Goal: Communication & Community: Answer question/provide support

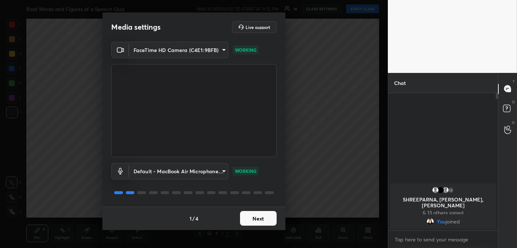
click at [250, 220] on button "Next" at bounding box center [258, 218] width 37 height 15
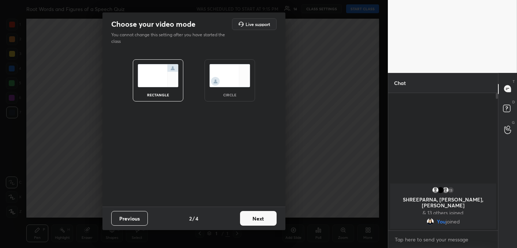
click at [250, 220] on button "Next" at bounding box center [258, 218] width 37 height 15
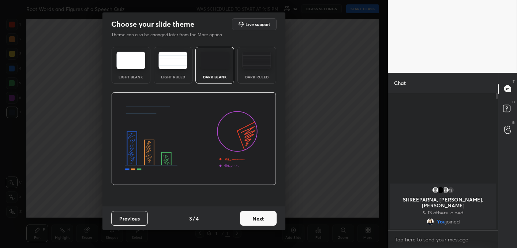
click at [250, 220] on button "Next" at bounding box center [258, 218] width 37 height 15
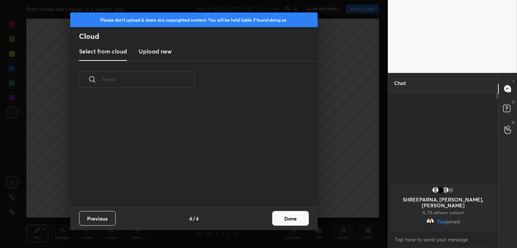
scroll to position [108, 235]
click at [151, 53] on h3 "Upload new" at bounding box center [155, 51] width 33 height 9
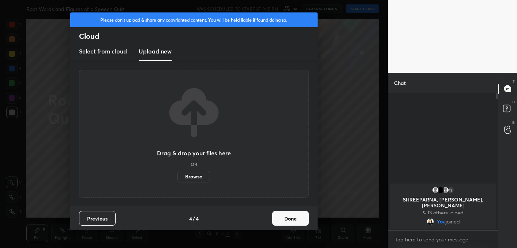
click at [193, 180] on label "Browse" at bounding box center [193, 177] width 33 height 12
click at [177, 180] on input "Browse" at bounding box center [177, 177] width 0 height 12
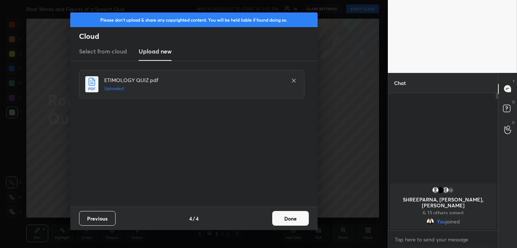
click at [289, 221] on button "Done" at bounding box center [290, 218] width 37 height 15
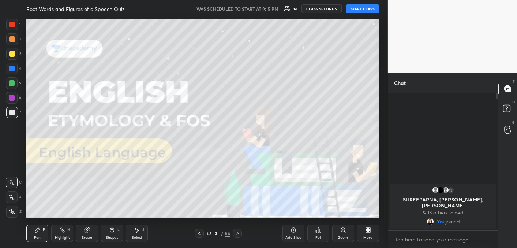
click at [357, 10] on button "START CLASS" at bounding box center [362, 8] width 33 height 9
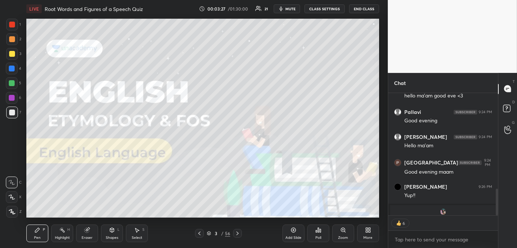
scroll to position [479, 0]
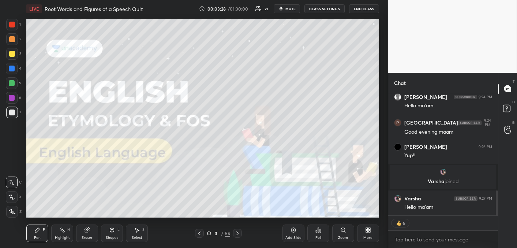
type textarea "x"
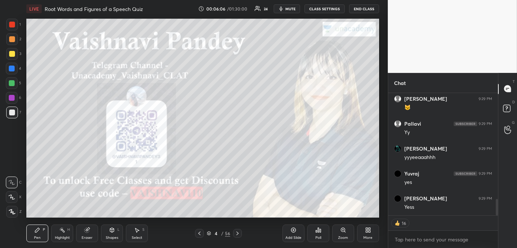
scroll to position [795, 0]
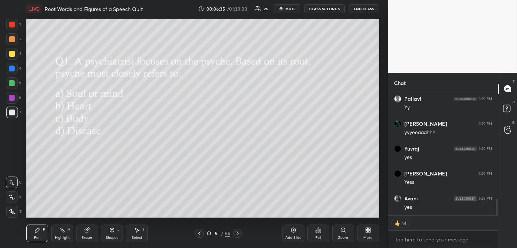
click at [320, 228] on icon at bounding box center [318, 230] width 6 height 6
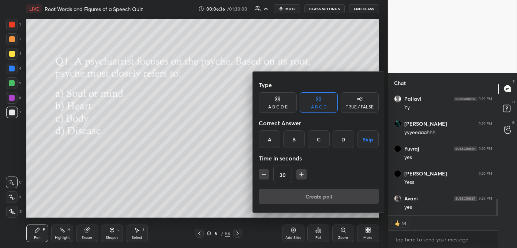
drag, startPoint x: 270, startPoint y: 136, endPoint x: 274, endPoint y: 155, distance: 18.9
click at [271, 138] on div "A" at bounding box center [270, 139] width 22 height 18
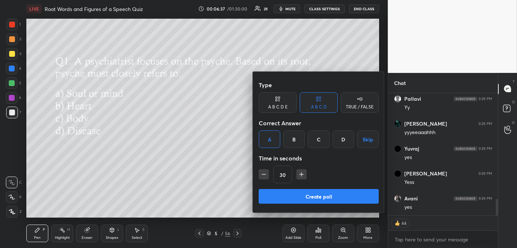
click at [285, 199] on button "Create poll" at bounding box center [319, 196] width 120 height 15
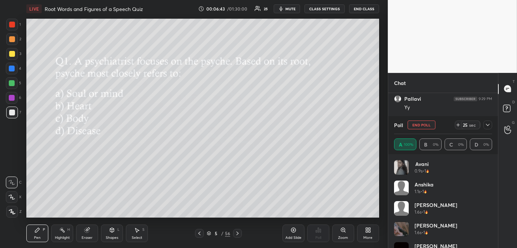
scroll to position [818, 0]
click at [420, 124] on button "End Poll" at bounding box center [422, 124] width 28 height 9
type textarea "x"
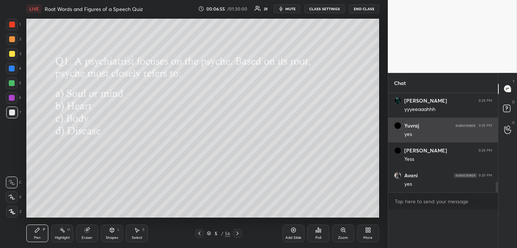
scroll to position [802, 0]
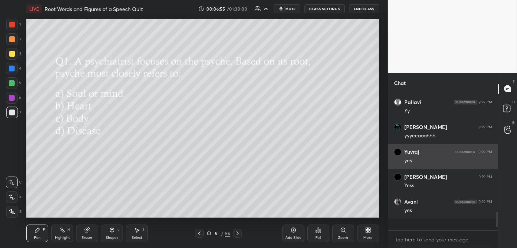
click at [419, 125] on div "[PERSON_NAME] 9:27 PM Hello ma'am [PERSON_NAME] joined [PERSON_NAME] 9:27 PM he…" at bounding box center [443, 156] width 110 height 126
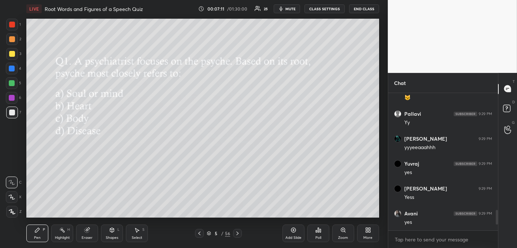
click at [315, 234] on div "Poll" at bounding box center [318, 233] width 22 height 18
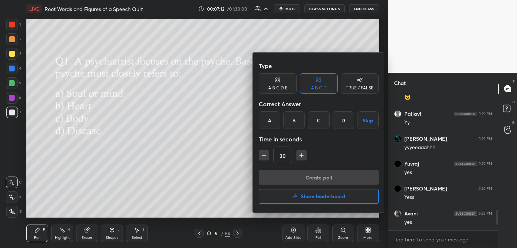
click at [265, 157] on icon "button" at bounding box center [263, 154] width 7 height 7
type input "15"
click at [299, 119] on div "B" at bounding box center [294, 120] width 22 height 18
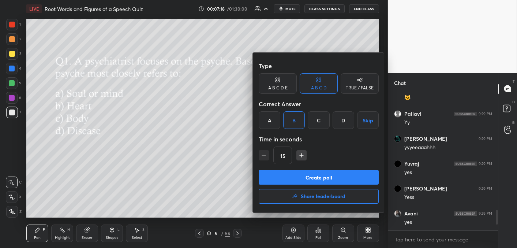
click at [202, 166] on div at bounding box center [258, 124] width 517 height 248
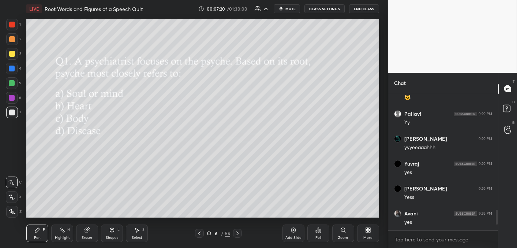
click at [314, 233] on div "Poll" at bounding box center [318, 233] width 22 height 18
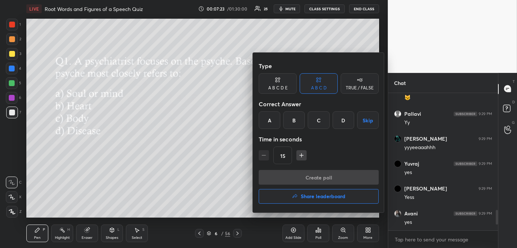
click at [235, 161] on div at bounding box center [258, 124] width 517 height 248
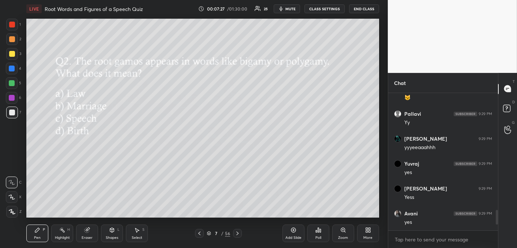
click at [316, 236] on div "Poll" at bounding box center [318, 238] width 6 height 4
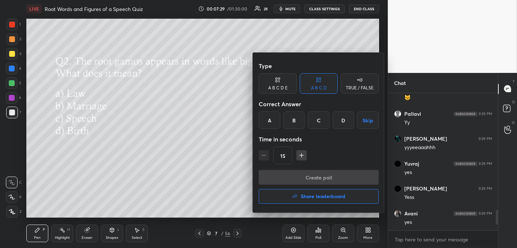
click at [295, 123] on div "B" at bounding box center [294, 120] width 22 height 18
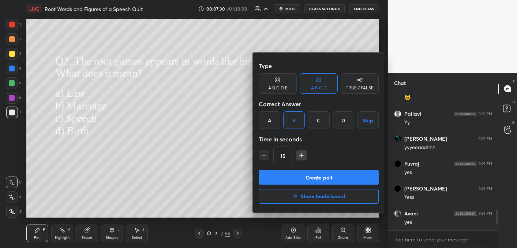
click at [301, 186] on div "Create poll Share leaderboard" at bounding box center [319, 188] width 120 height 37
click at [301, 176] on button "Create poll" at bounding box center [319, 177] width 120 height 15
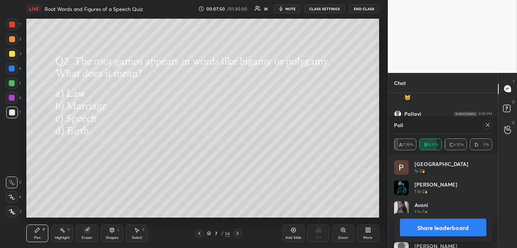
click at [488, 126] on icon at bounding box center [488, 125] width 6 height 6
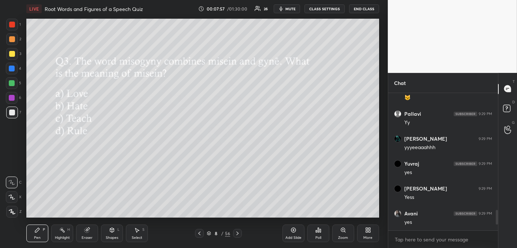
click at [318, 236] on div "Poll" at bounding box center [318, 238] width 6 height 4
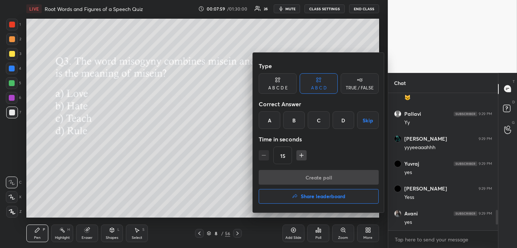
click at [291, 119] on div "B" at bounding box center [294, 120] width 22 height 18
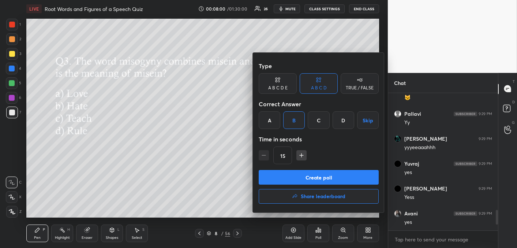
click at [292, 183] on button "Create poll" at bounding box center [319, 177] width 120 height 15
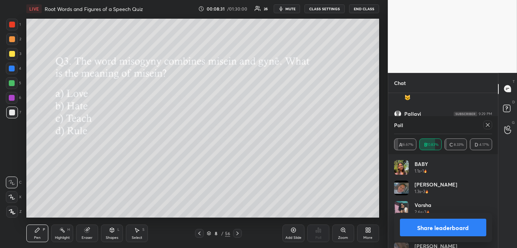
click at [488, 127] on icon at bounding box center [488, 125] width 6 height 6
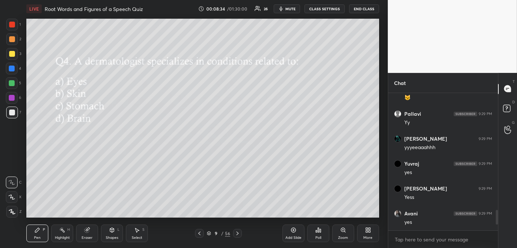
click at [314, 236] on div "Poll" at bounding box center [318, 233] width 22 height 18
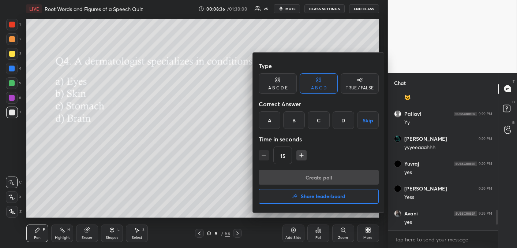
click at [295, 127] on div "B" at bounding box center [294, 120] width 22 height 18
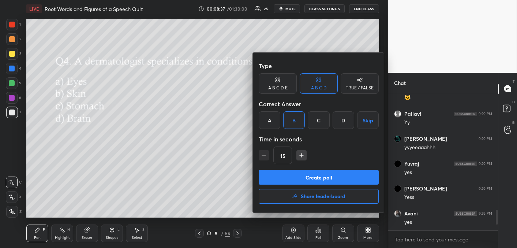
click at [298, 176] on button "Create poll" at bounding box center [319, 177] width 120 height 15
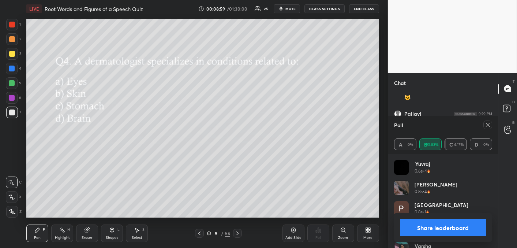
click at [489, 124] on icon at bounding box center [488, 125] width 6 height 6
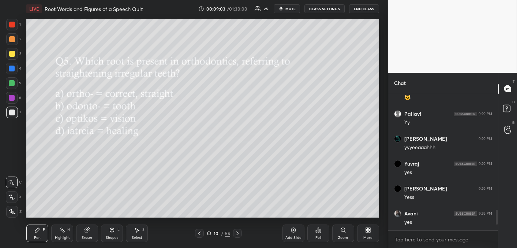
click at [316, 228] on icon at bounding box center [318, 230] width 6 height 6
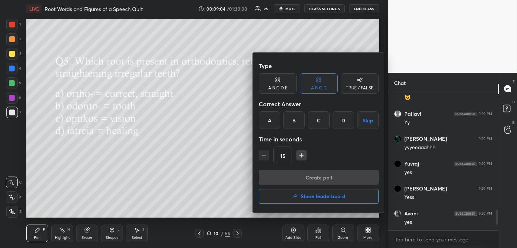
click at [271, 124] on div "A" at bounding box center [270, 120] width 22 height 18
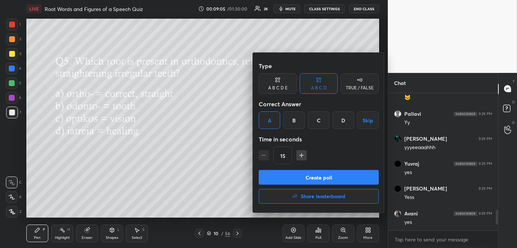
click at [285, 177] on button "Create poll" at bounding box center [319, 177] width 120 height 15
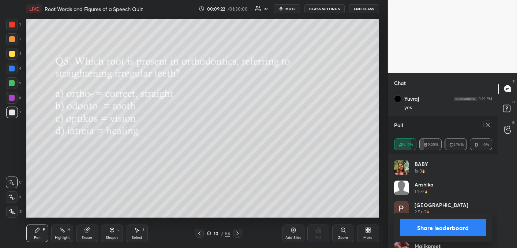
click at [488, 126] on icon at bounding box center [488, 125] width 6 height 6
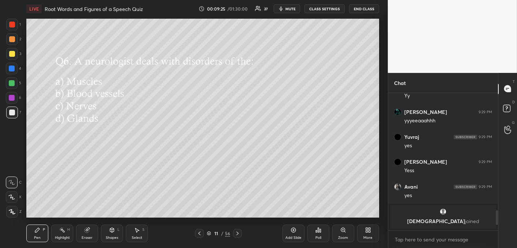
click at [321, 232] on div "Poll" at bounding box center [318, 233] width 22 height 18
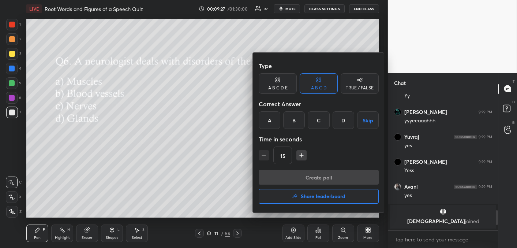
click at [317, 120] on div "C" at bounding box center [319, 120] width 22 height 18
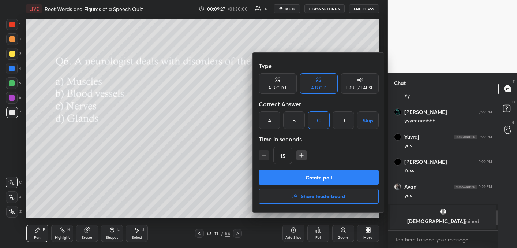
click at [317, 180] on button "Create poll" at bounding box center [319, 177] width 120 height 15
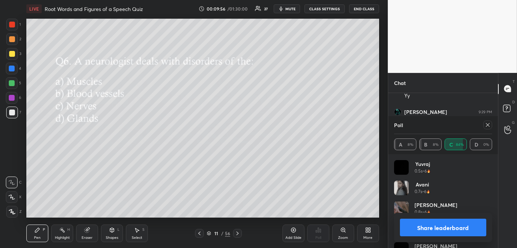
click at [487, 125] on icon at bounding box center [488, 125] width 6 height 6
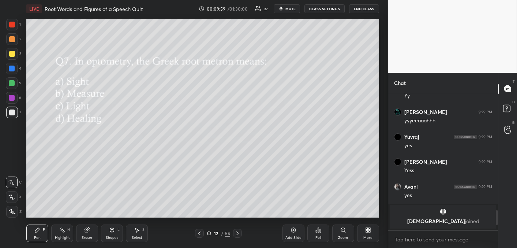
click at [319, 239] on div "Poll" at bounding box center [318, 238] width 6 height 4
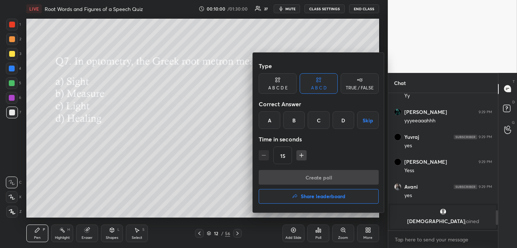
click at [295, 122] on div "B" at bounding box center [294, 120] width 22 height 18
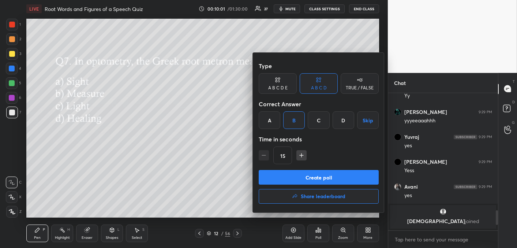
click at [303, 177] on button "Create poll" at bounding box center [319, 177] width 120 height 15
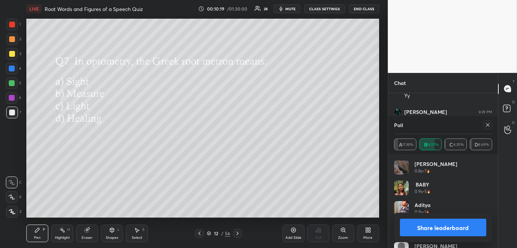
click at [490, 124] on icon at bounding box center [488, 125] width 6 height 6
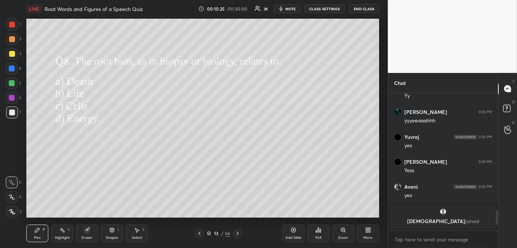
click at [325, 235] on div "Poll" at bounding box center [318, 233] width 22 height 18
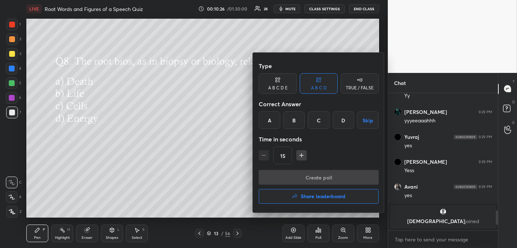
click at [293, 120] on div "B" at bounding box center [294, 120] width 22 height 18
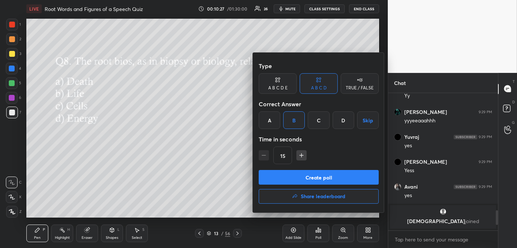
click at [293, 177] on button "Create poll" at bounding box center [319, 177] width 120 height 15
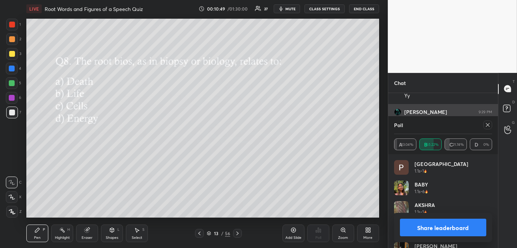
drag, startPoint x: 489, startPoint y: 127, endPoint x: 481, endPoint y: 124, distance: 9.0
click at [487, 126] on icon at bounding box center [488, 125] width 6 height 6
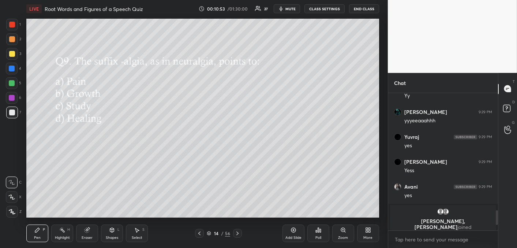
click at [322, 235] on div "Poll" at bounding box center [318, 233] width 22 height 18
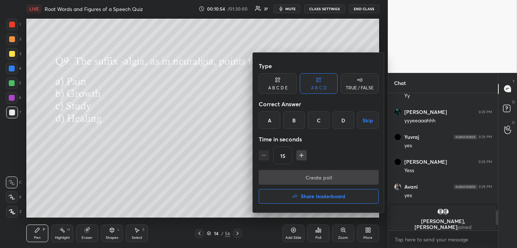
click at [267, 119] on div "A" at bounding box center [270, 120] width 22 height 18
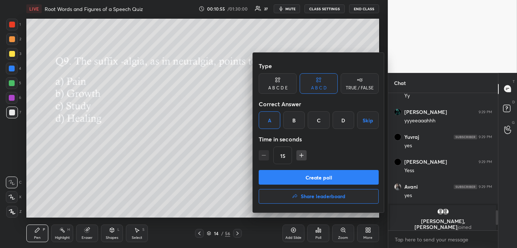
click at [291, 176] on button "Create poll" at bounding box center [319, 177] width 120 height 15
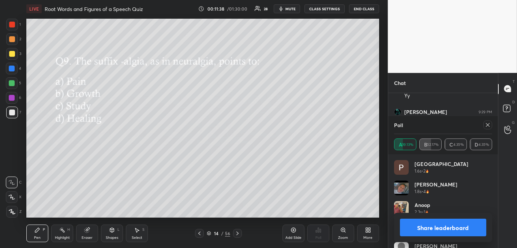
click at [490, 129] on div "Poll" at bounding box center [443, 125] width 98 height 18
click at [486, 125] on icon at bounding box center [488, 125] width 6 height 6
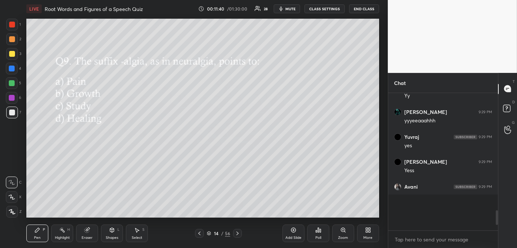
scroll to position [45, 108]
click at [319, 231] on icon at bounding box center [318, 230] width 6 height 6
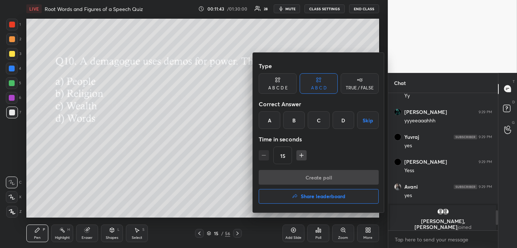
click at [269, 125] on div "A" at bounding box center [270, 120] width 22 height 18
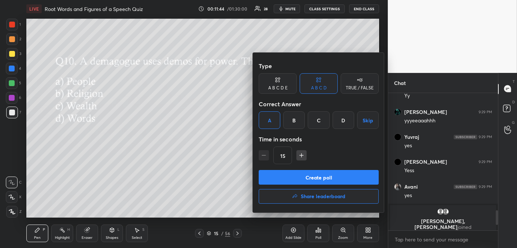
click at [281, 174] on button "Create poll" at bounding box center [319, 177] width 120 height 15
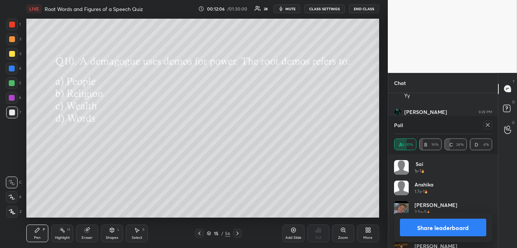
click at [423, 229] on button "Share leaderboard" at bounding box center [443, 227] width 86 height 18
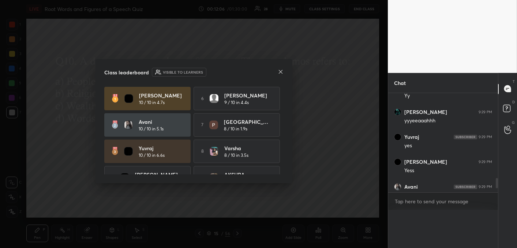
scroll to position [109, 108]
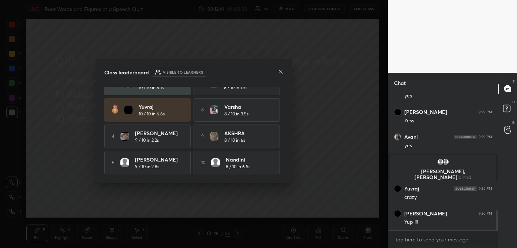
click at [281, 72] on icon at bounding box center [281, 72] width 4 height 4
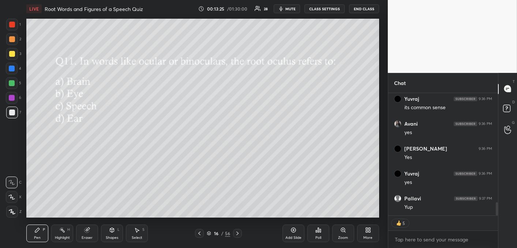
scroll to position [1018, 0]
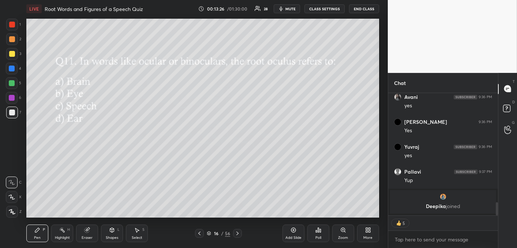
click at [322, 231] on div "Poll" at bounding box center [318, 233] width 22 height 18
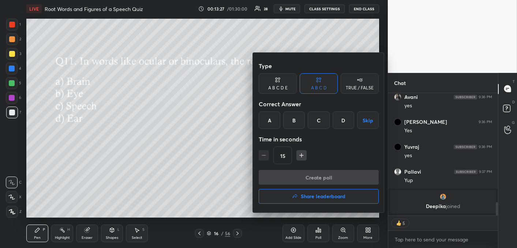
click at [289, 127] on div "B" at bounding box center [294, 120] width 22 height 18
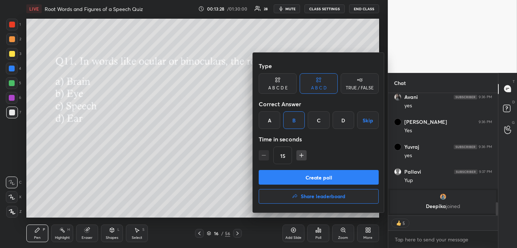
click at [308, 183] on button "Create poll" at bounding box center [319, 177] width 120 height 15
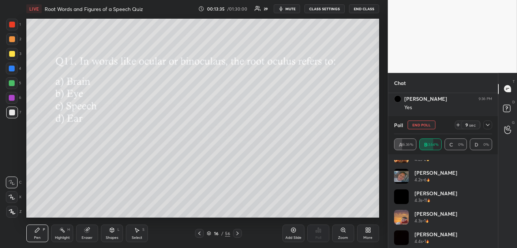
scroll to position [220, 0]
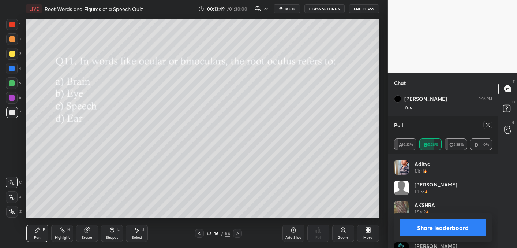
click at [486, 124] on icon at bounding box center [488, 125] width 6 height 6
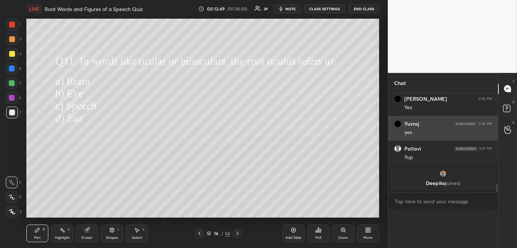
scroll to position [0, 2]
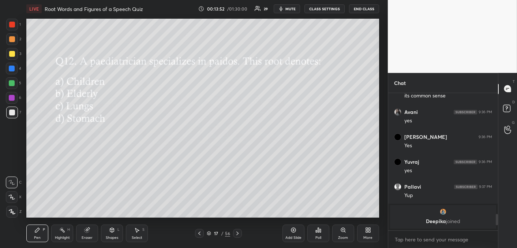
click at [318, 236] on div "Poll" at bounding box center [318, 238] width 6 height 4
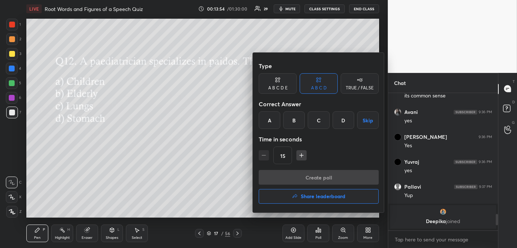
click at [272, 126] on div "A" at bounding box center [270, 120] width 22 height 18
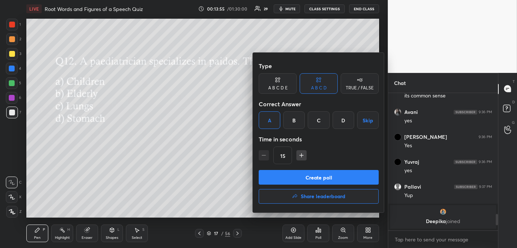
click at [294, 178] on button "Create poll" at bounding box center [319, 177] width 120 height 15
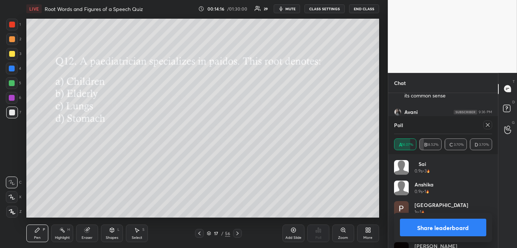
click at [488, 126] on icon at bounding box center [488, 125] width 6 height 6
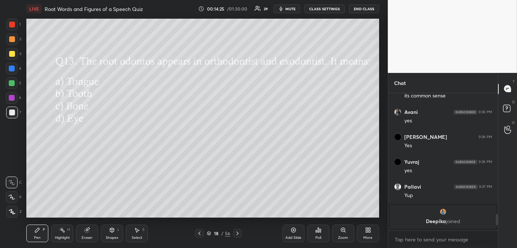
click at [313, 239] on div "Poll" at bounding box center [318, 233] width 22 height 18
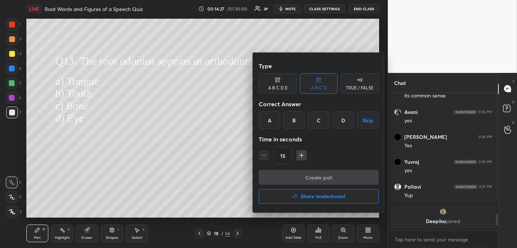
click at [296, 118] on div "B" at bounding box center [294, 120] width 22 height 18
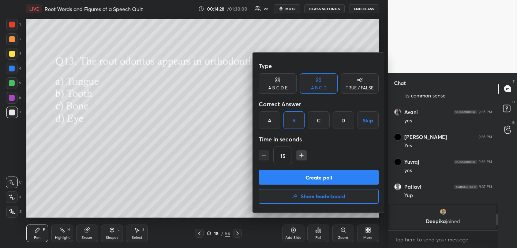
click at [304, 182] on button "Create poll" at bounding box center [319, 177] width 120 height 15
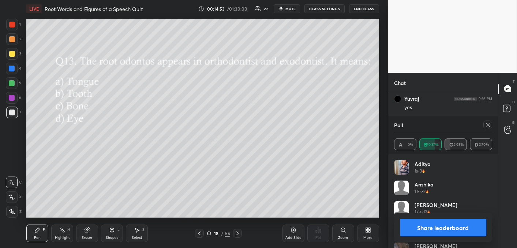
click at [486, 124] on icon at bounding box center [488, 125] width 6 height 6
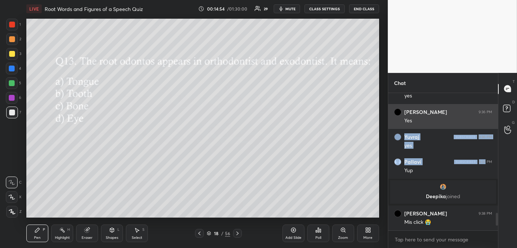
drag, startPoint x: 485, startPoint y: 124, endPoint x: 479, endPoint y: 108, distance: 17.5
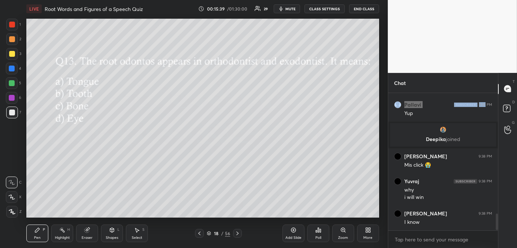
scroll to position [1020, 0]
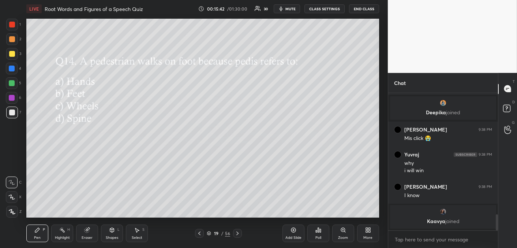
click at [315, 232] on icon at bounding box center [318, 230] width 6 height 6
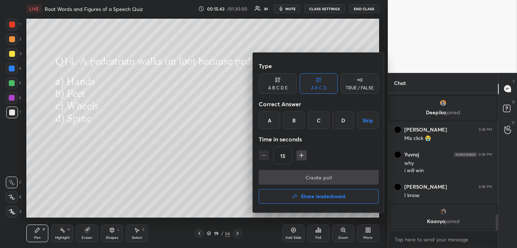
click at [292, 117] on div "B" at bounding box center [294, 120] width 22 height 18
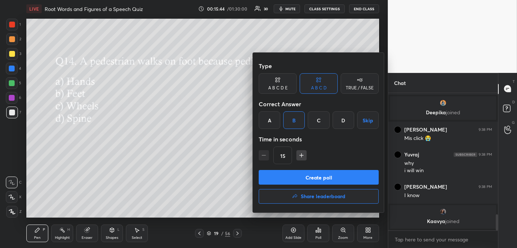
click at [299, 177] on button "Create poll" at bounding box center [319, 177] width 120 height 15
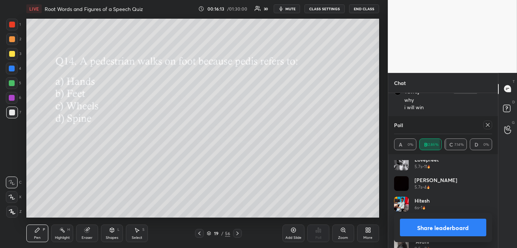
scroll to position [1082, 0]
click at [488, 126] on icon at bounding box center [488, 125] width 6 height 6
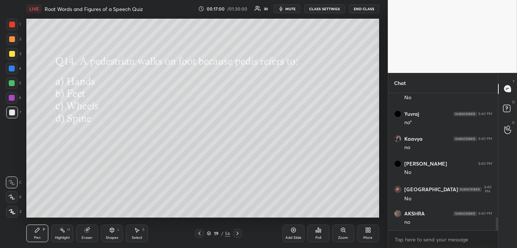
scroll to position [1292, 0]
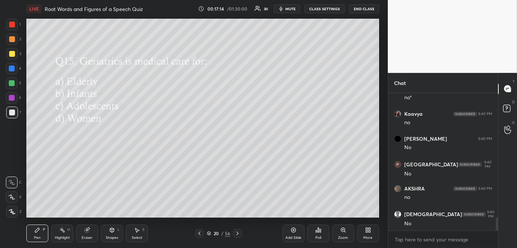
click at [317, 230] on icon at bounding box center [318, 230] width 6 height 6
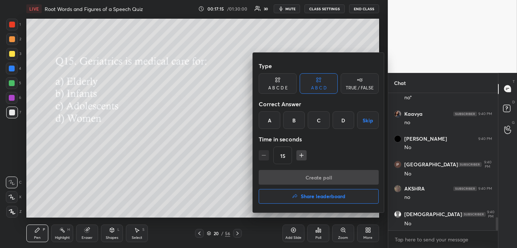
click at [276, 123] on div "A" at bounding box center [270, 120] width 22 height 18
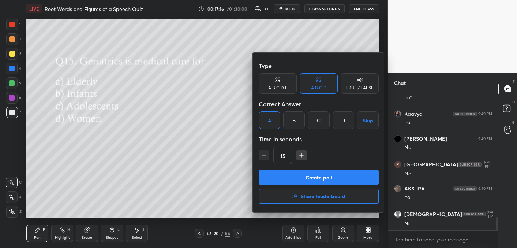
click at [293, 177] on button "Create poll" at bounding box center [319, 177] width 120 height 15
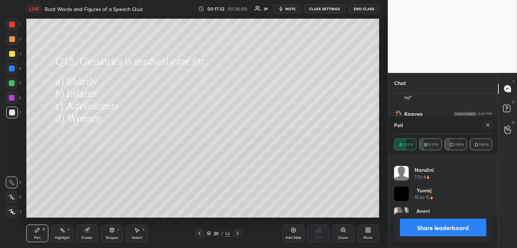
scroll to position [0, 0]
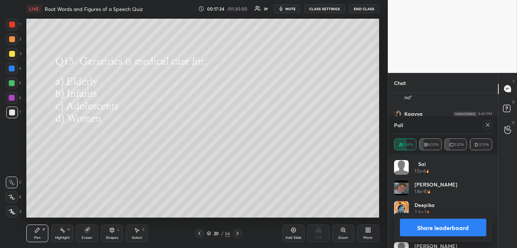
click at [487, 127] on icon at bounding box center [488, 125] width 6 height 6
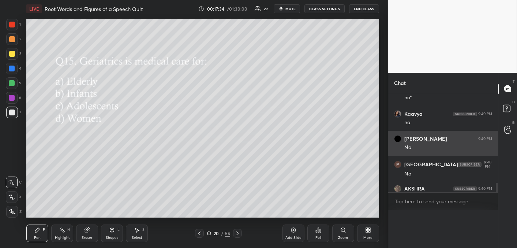
scroll to position [2, 2]
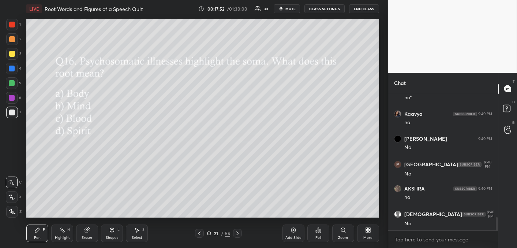
click at [324, 235] on div "Poll" at bounding box center [318, 233] width 22 height 18
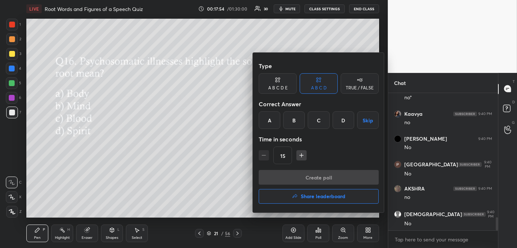
click at [265, 115] on div "A" at bounding box center [270, 120] width 22 height 18
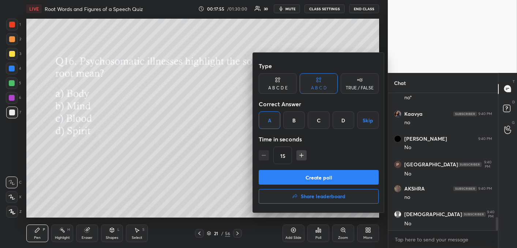
click at [289, 177] on button "Create poll" at bounding box center [319, 177] width 120 height 15
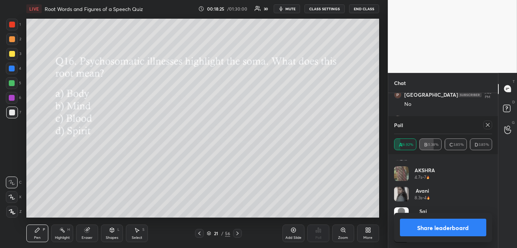
click at [485, 126] on icon at bounding box center [488, 125] width 6 height 6
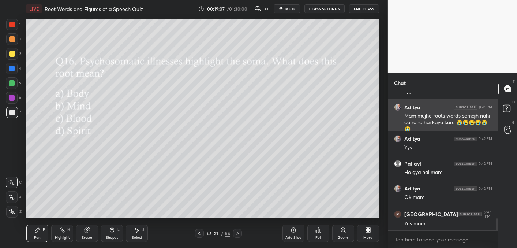
scroll to position [1448, 0]
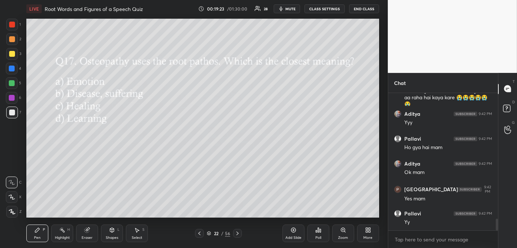
click at [319, 236] on div "Poll" at bounding box center [318, 238] width 6 height 4
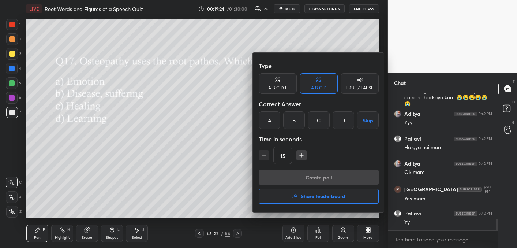
click at [295, 126] on div "B" at bounding box center [294, 120] width 22 height 18
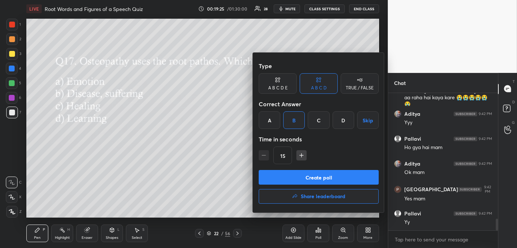
click at [303, 177] on button "Create poll" at bounding box center [319, 177] width 120 height 15
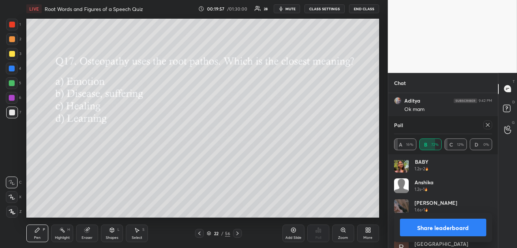
scroll to position [0, 0]
click at [487, 126] on icon at bounding box center [488, 125] width 6 height 6
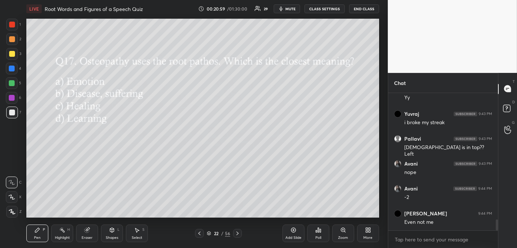
scroll to position [1580, 0]
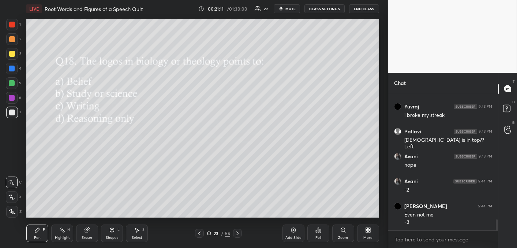
click at [315, 229] on div "Poll" at bounding box center [318, 233] width 22 height 18
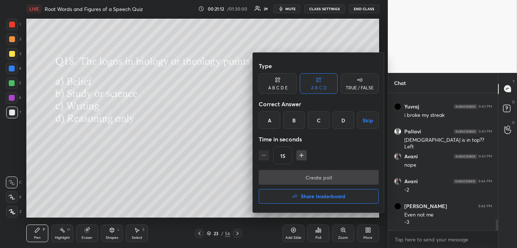
click at [299, 121] on div "B" at bounding box center [294, 120] width 22 height 18
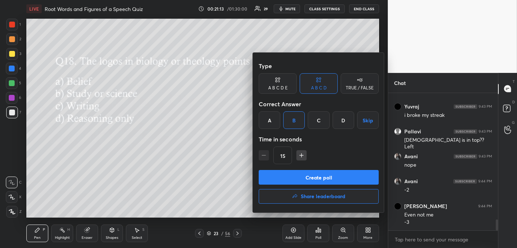
click at [299, 180] on button "Create poll" at bounding box center [319, 177] width 120 height 15
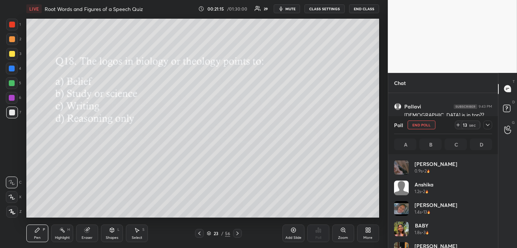
scroll to position [86, 96]
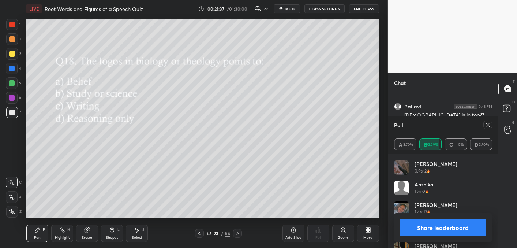
click at [487, 125] on icon at bounding box center [488, 125] width 6 height 6
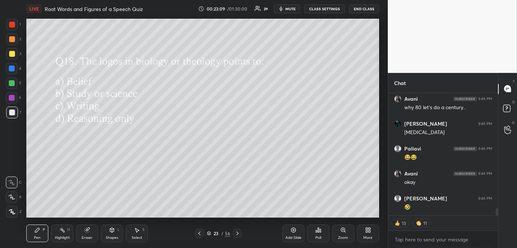
scroll to position [2010, 0]
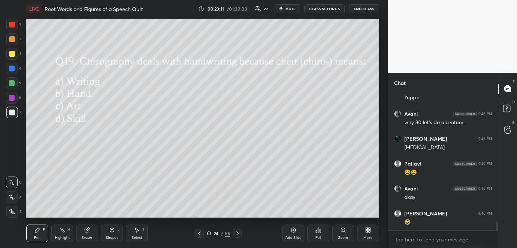
click at [325, 236] on div "Poll" at bounding box center [318, 233] width 22 height 18
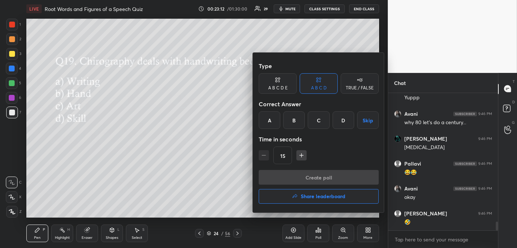
scroll to position [2035, 0]
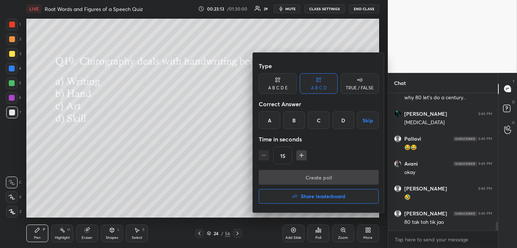
click at [291, 120] on div "B" at bounding box center [294, 120] width 22 height 18
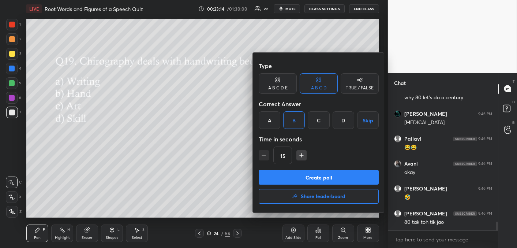
click at [303, 176] on button "Create poll" at bounding box center [319, 177] width 120 height 15
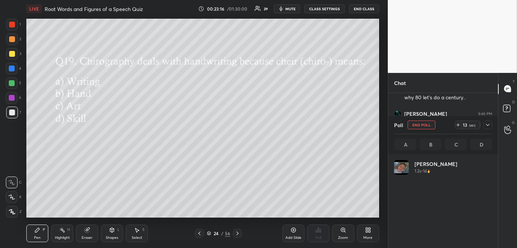
scroll to position [86, 96]
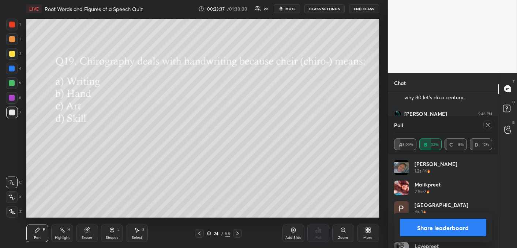
click at [487, 124] on icon at bounding box center [488, 125] width 6 height 6
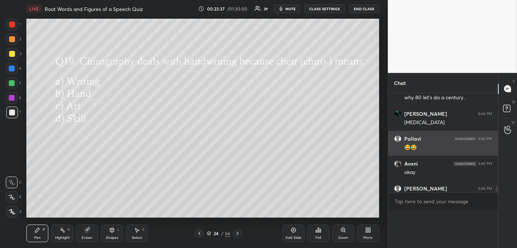
scroll to position [0, 0]
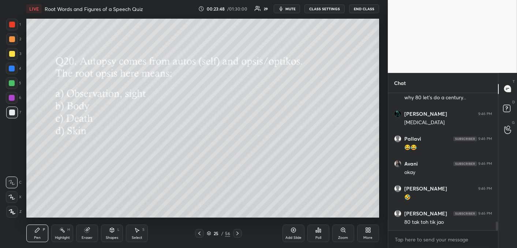
click at [326, 237] on div "Poll" at bounding box center [318, 233] width 22 height 18
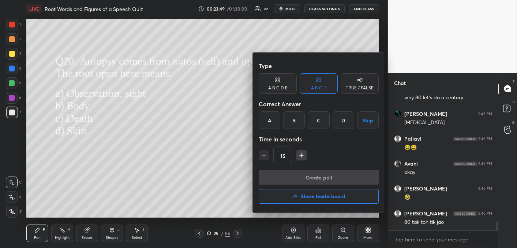
click at [272, 122] on div "A" at bounding box center [270, 120] width 22 height 18
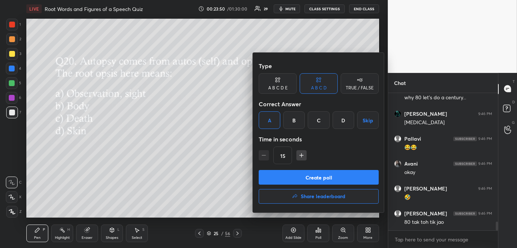
click at [301, 178] on button "Create poll" at bounding box center [319, 177] width 120 height 15
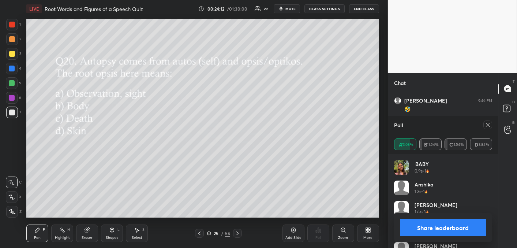
click at [430, 223] on button "Share leaderboard" at bounding box center [443, 227] width 86 height 18
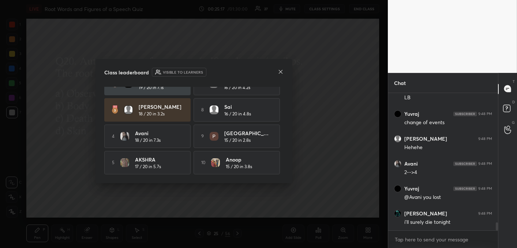
scroll to position [2217, 0]
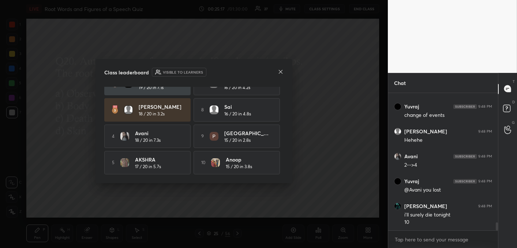
click at [281, 70] on icon at bounding box center [281, 72] width 6 height 6
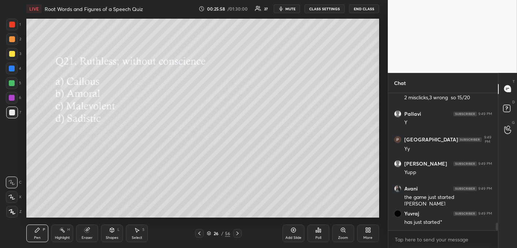
scroll to position [2391, 0]
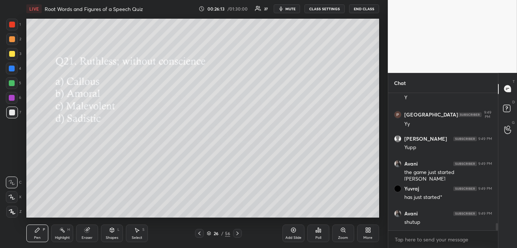
click at [314, 229] on div "Poll" at bounding box center [318, 233] width 22 height 18
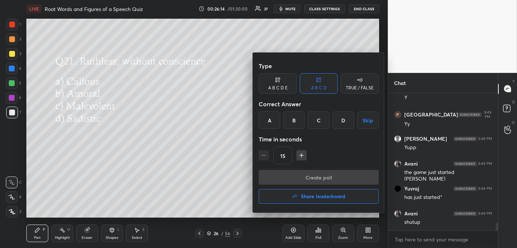
click at [296, 120] on div "B" at bounding box center [294, 120] width 22 height 18
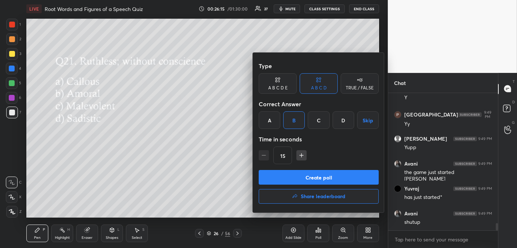
click at [319, 179] on button "Create poll" at bounding box center [319, 177] width 120 height 15
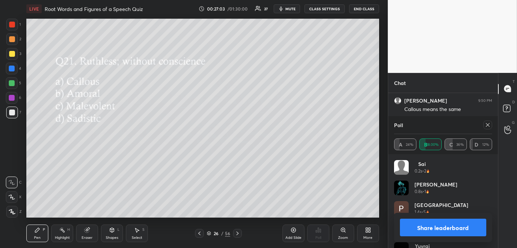
scroll to position [2553, 0]
click at [490, 124] on icon at bounding box center [488, 125] width 6 height 6
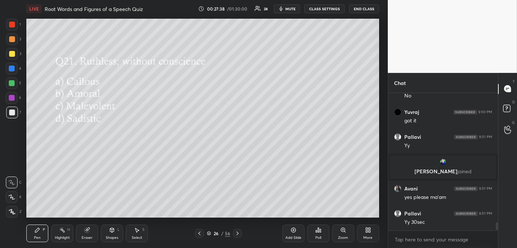
scroll to position [2299, 0]
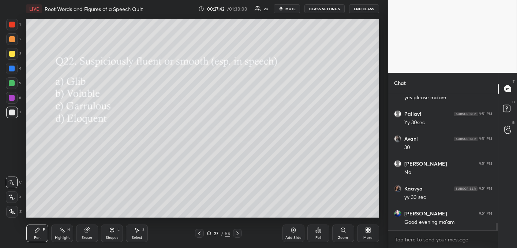
click at [315, 236] on div "Poll" at bounding box center [318, 238] width 6 height 4
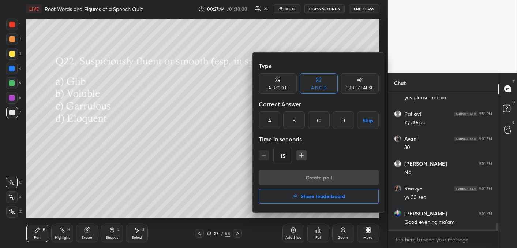
click at [273, 115] on div "A" at bounding box center [270, 120] width 22 height 18
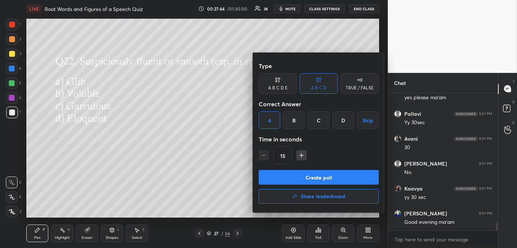
click at [297, 179] on button "Create poll" at bounding box center [319, 177] width 120 height 15
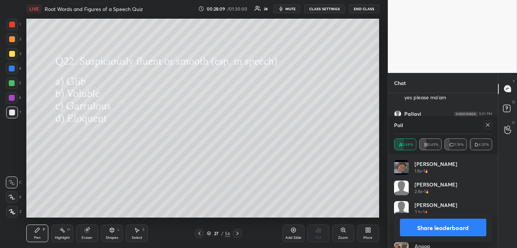
scroll to position [2361, 0]
click at [487, 124] on icon at bounding box center [488, 125] width 6 height 6
type textarea "x"
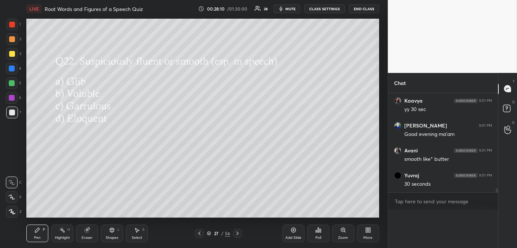
scroll to position [2371, 0]
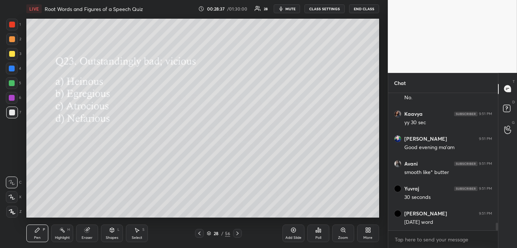
click at [318, 237] on div "Poll" at bounding box center [318, 238] width 6 height 4
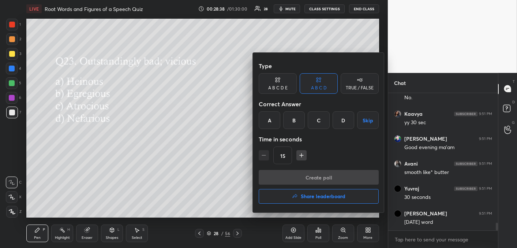
click at [296, 124] on div "B" at bounding box center [294, 120] width 22 height 18
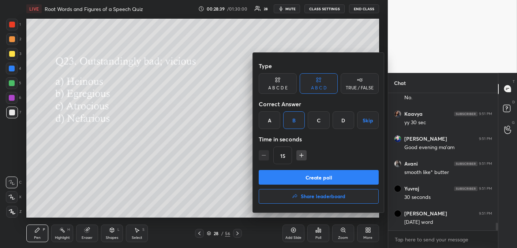
click at [300, 161] on div "15" at bounding box center [319, 155] width 120 height 18
click at [300, 159] on button "button" at bounding box center [301, 155] width 10 height 10
type input "30"
click at [305, 179] on button "Create poll" at bounding box center [319, 177] width 120 height 15
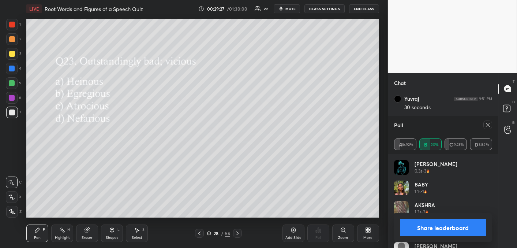
click at [487, 124] on icon at bounding box center [488, 125] width 6 height 6
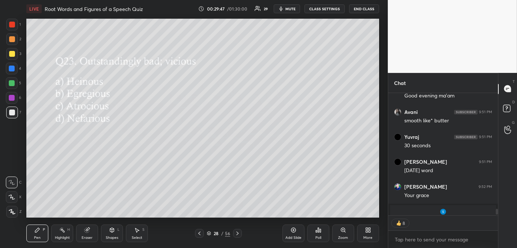
scroll to position [2, 2]
click at [317, 229] on icon at bounding box center [318, 230] width 6 height 6
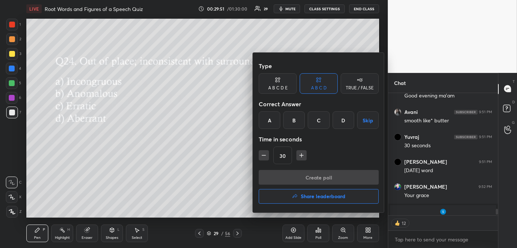
click at [278, 125] on div "A" at bounding box center [270, 120] width 22 height 18
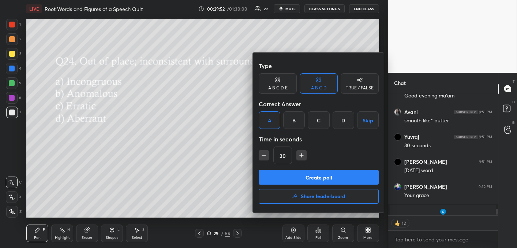
click at [297, 177] on button "Create poll" at bounding box center [319, 177] width 120 height 15
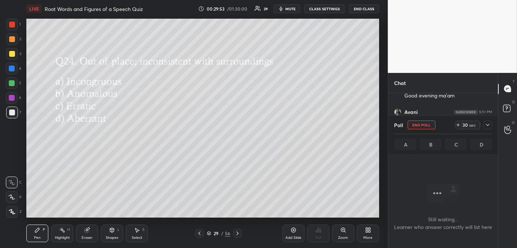
scroll to position [3, 2]
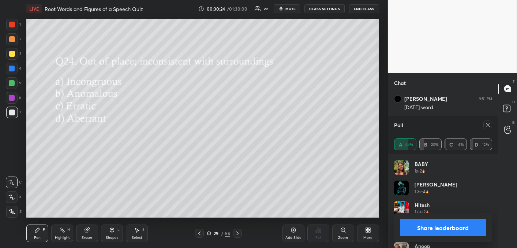
click at [490, 124] on icon at bounding box center [488, 125] width 6 height 6
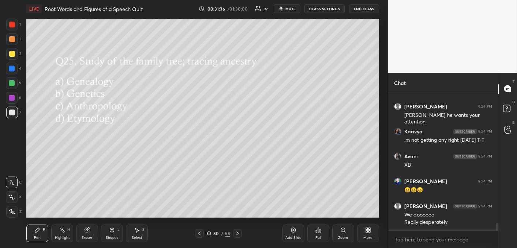
click at [317, 236] on div "Poll" at bounding box center [318, 238] width 6 height 4
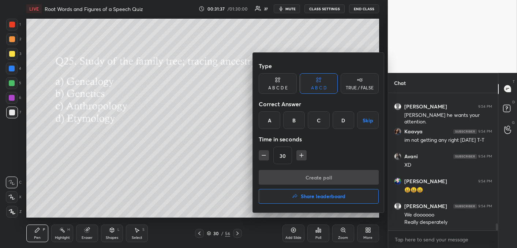
scroll to position [2513, 0]
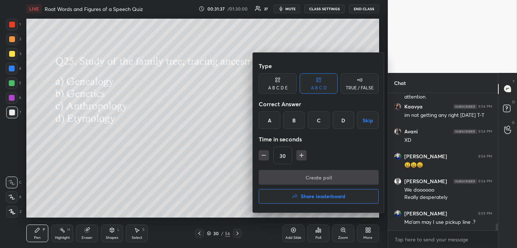
click at [273, 120] on div "A" at bounding box center [270, 120] width 22 height 18
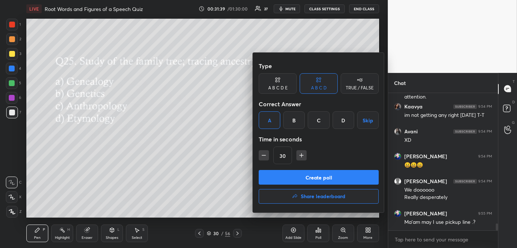
click at [290, 178] on button "Create poll" at bounding box center [319, 177] width 120 height 15
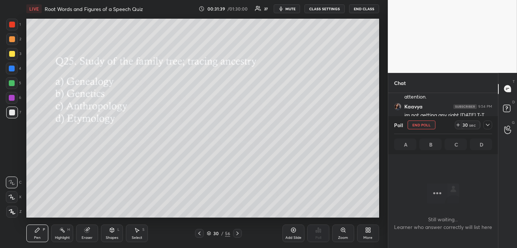
scroll to position [36, 108]
click at [487, 126] on icon at bounding box center [488, 125] width 6 height 6
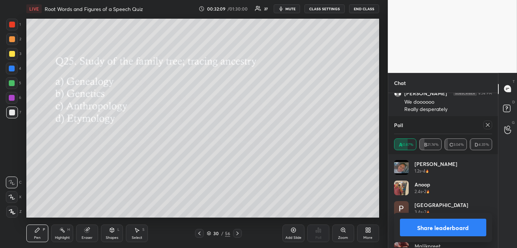
scroll to position [86, 96]
click at [486, 123] on icon at bounding box center [488, 125] width 6 height 6
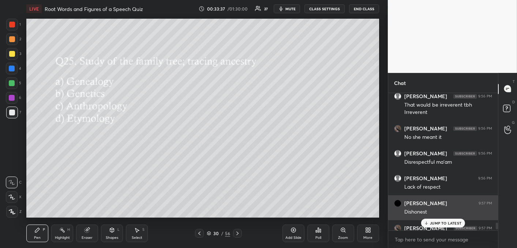
scroll to position [2705, 0]
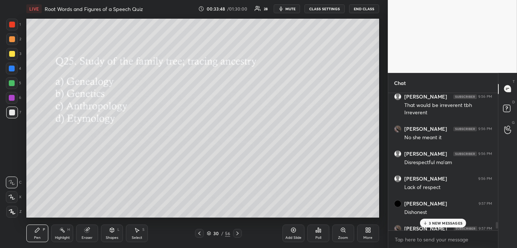
click at [437, 224] on p "3 NEW MESSAGES" at bounding box center [446, 223] width 34 height 4
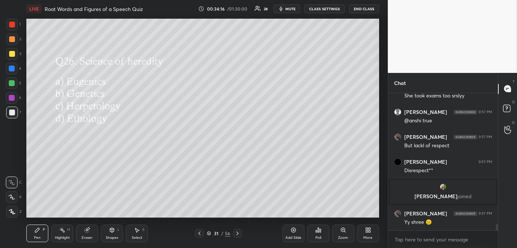
scroll to position [2871, 0]
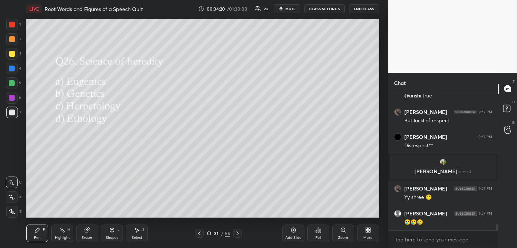
click at [314, 230] on div "Poll" at bounding box center [318, 233] width 22 height 18
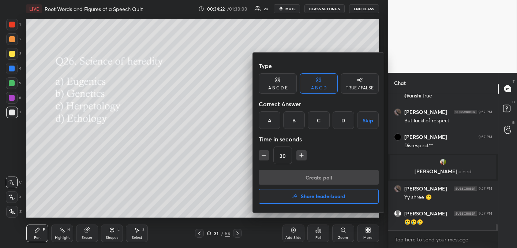
scroll to position [2896, 0]
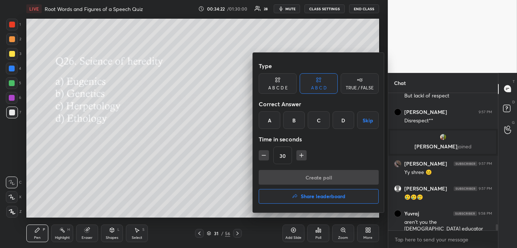
click at [295, 119] on div "B" at bounding box center [294, 120] width 22 height 18
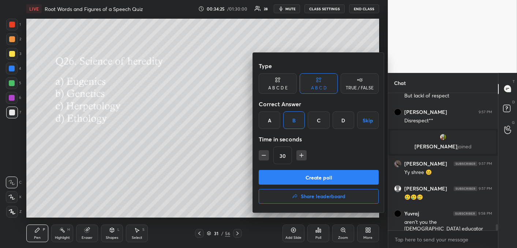
click at [317, 176] on button "Create poll" at bounding box center [319, 177] width 120 height 15
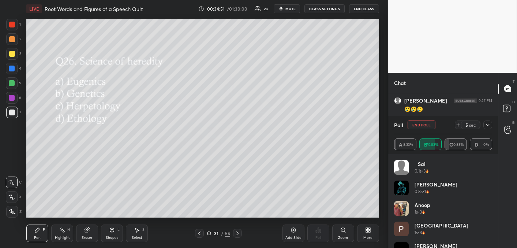
scroll to position [3008, 0]
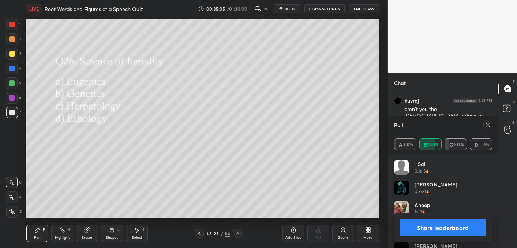
click at [487, 124] on icon at bounding box center [488, 125] width 6 height 6
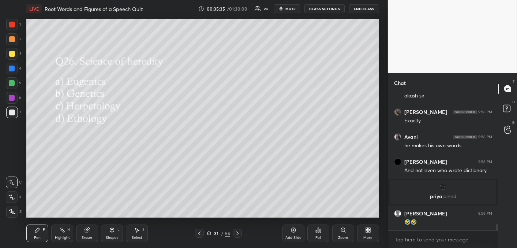
scroll to position [2857, 0]
click at [323, 233] on div "Poll" at bounding box center [318, 233] width 22 height 18
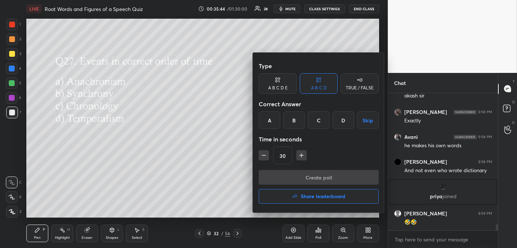
click at [315, 120] on div "C" at bounding box center [319, 120] width 22 height 18
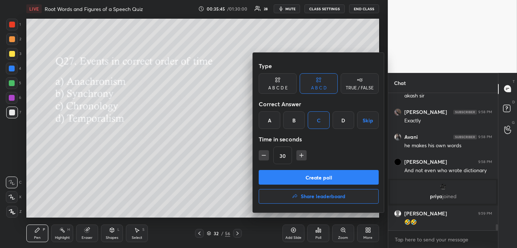
click at [314, 179] on button "Create poll" at bounding box center [319, 177] width 120 height 15
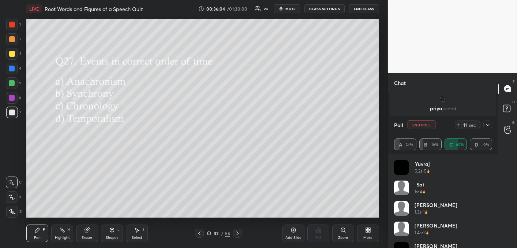
scroll to position [2970, 0]
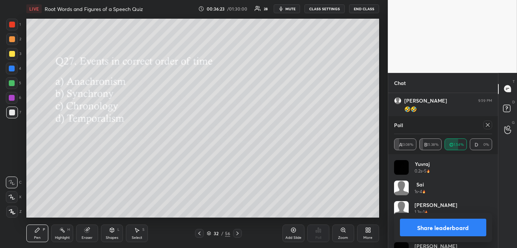
click at [488, 121] on div at bounding box center [487, 124] width 9 height 9
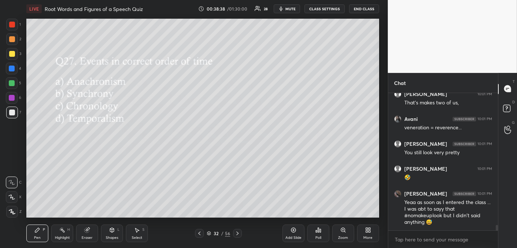
scroll to position [3220, 0]
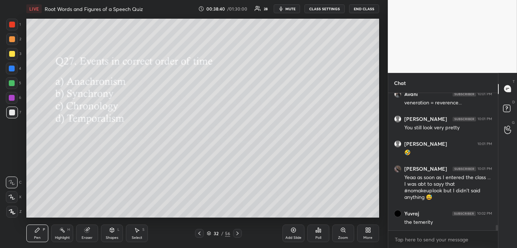
click at [319, 233] on div "Poll" at bounding box center [318, 233] width 22 height 18
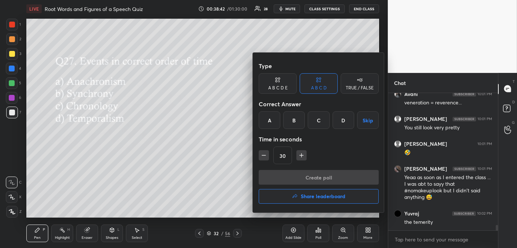
click at [231, 162] on div at bounding box center [258, 124] width 517 height 248
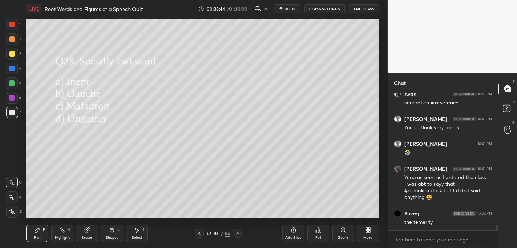
click at [315, 232] on div "Poll" at bounding box center [318, 233] width 22 height 18
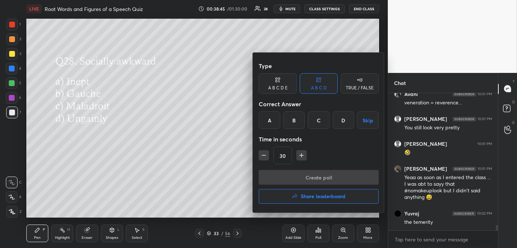
scroll to position [3252, 0]
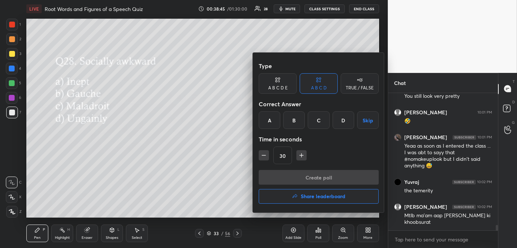
click at [294, 119] on div "B" at bounding box center [294, 120] width 22 height 18
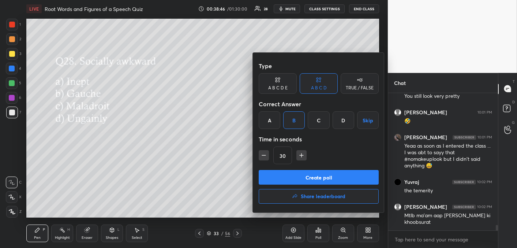
click at [310, 179] on button "Create poll" at bounding box center [319, 177] width 120 height 15
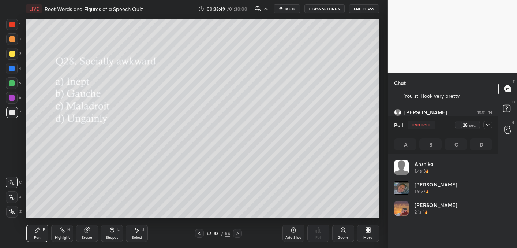
scroll to position [3, 2]
click at [489, 126] on icon at bounding box center [488, 125] width 6 height 6
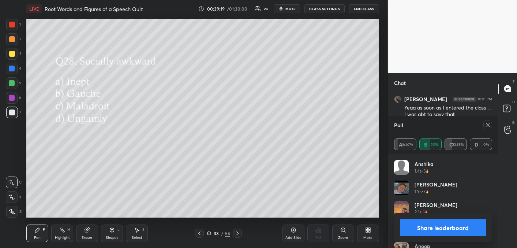
scroll to position [3315, 0]
click at [489, 124] on icon at bounding box center [488, 125] width 6 height 6
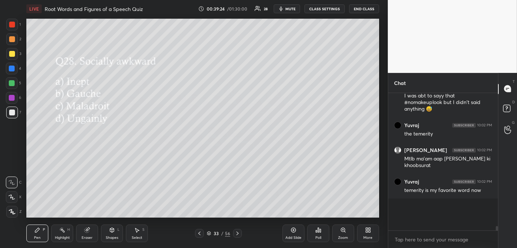
scroll to position [3, 2]
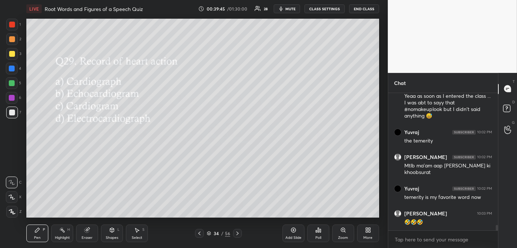
click at [323, 234] on div "Poll" at bounding box center [318, 233] width 22 height 18
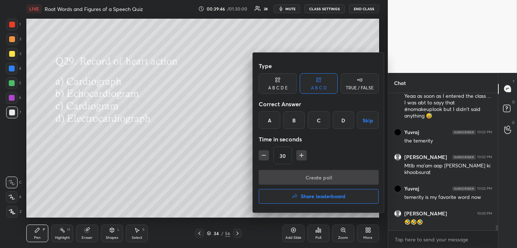
click at [342, 120] on div "D" at bounding box center [344, 120] width 22 height 18
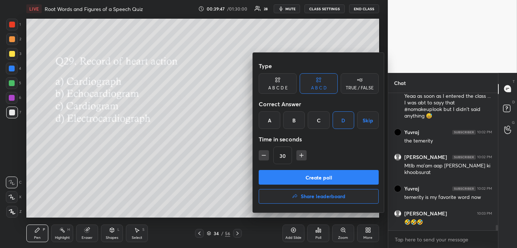
click at [341, 178] on button "Create poll" at bounding box center [319, 177] width 120 height 15
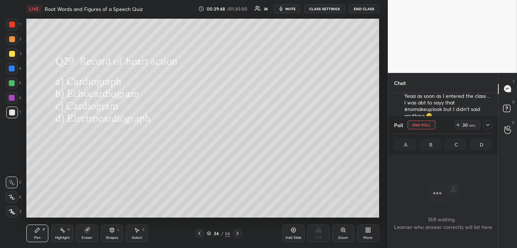
scroll to position [38, 108]
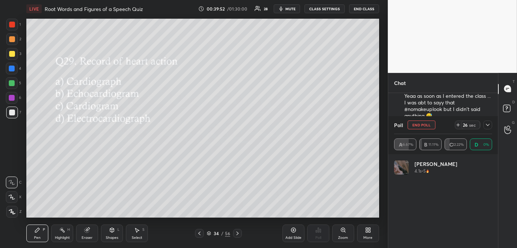
click at [419, 128] on button "End Poll" at bounding box center [422, 124] width 28 height 9
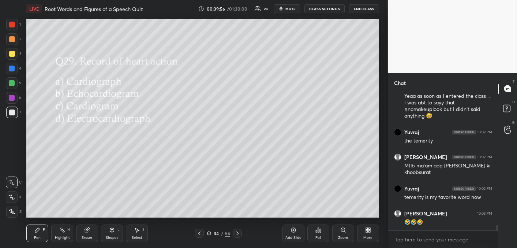
click at [318, 232] on icon at bounding box center [318, 230] width 1 height 4
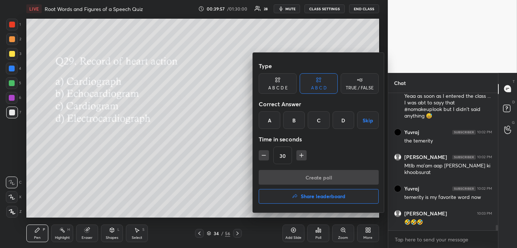
click at [274, 119] on div "A" at bounding box center [270, 120] width 22 height 18
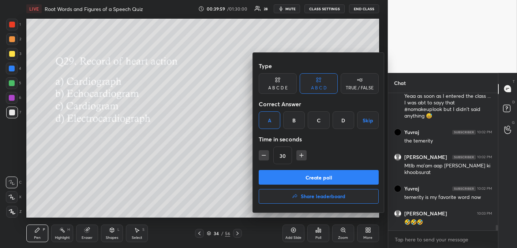
click at [303, 181] on button "Create poll" at bounding box center [319, 177] width 120 height 15
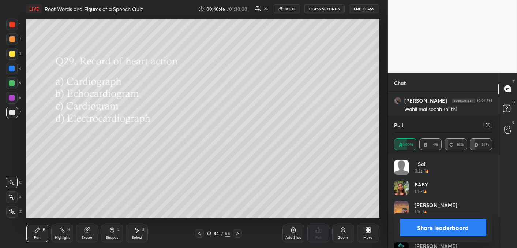
drag, startPoint x: 487, startPoint y: 126, endPoint x: 483, endPoint y: 126, distance: 4.4
click at [483, 124] on div at bounding box center [486, 124] width 12 height 9
drag, startPoint x: 488, startPoint y: 126, endPoint x: 476, endPoint y: 122, distance: 13.2
click at [487, 125] on icon at bounding box center [488, 125] width 4 height 4
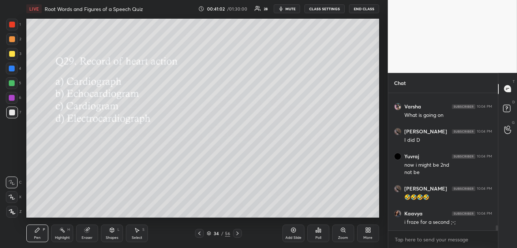
scroll to position [3682, 0]
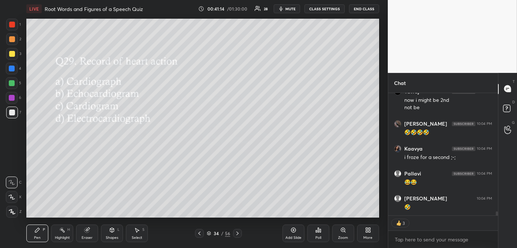
type textarea "x"
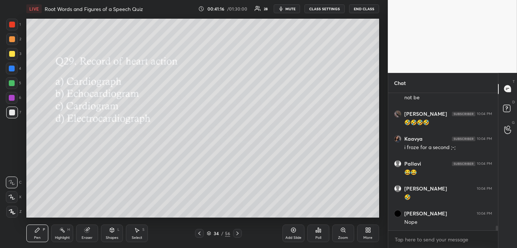
click at [321, 233] on div "Poll" at bounding box center [318, 233] width 22 height 18
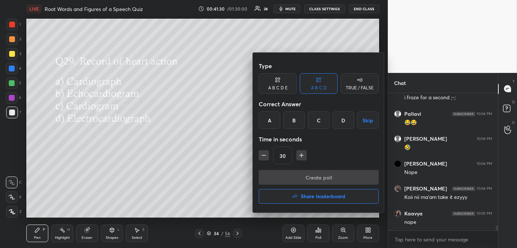
click at [265, 157] on icon "button" at bounding box center [263, 154] width 7 height 7
type input "15"
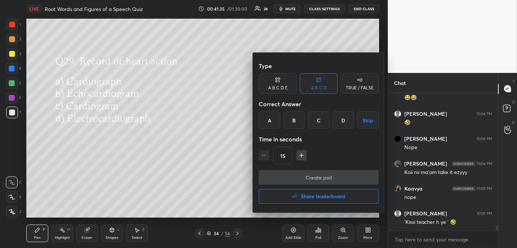
click at [346, 120] on div "D" at bounding box center [344, 120] width 22 height 18
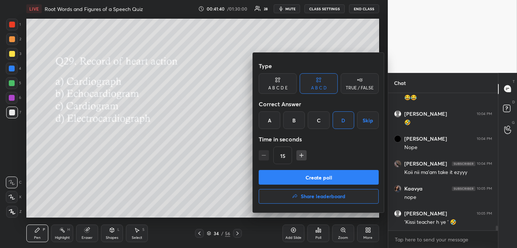
click at [339, 175] on button "Create poll" at bounding box center [319, 177] width 120 height 15
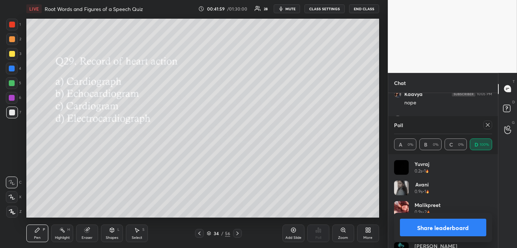
scroll to position [3932, 0]
click at [487, 126] on icon at bounding box center [488, 125] width 6 height 6
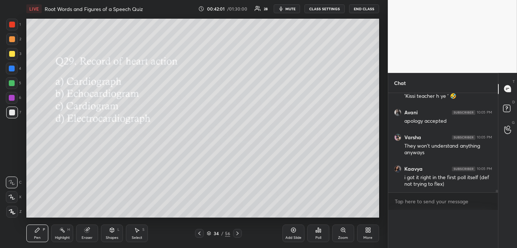
scroll to position [0, 2]
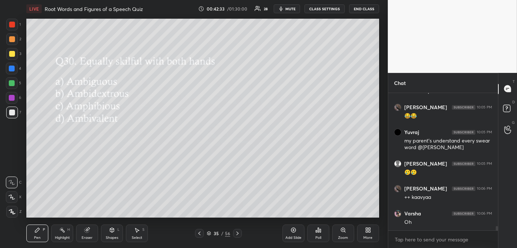
click at [315, 229] on div "Poll" at bounding box center [318, 233] width 22 height 18
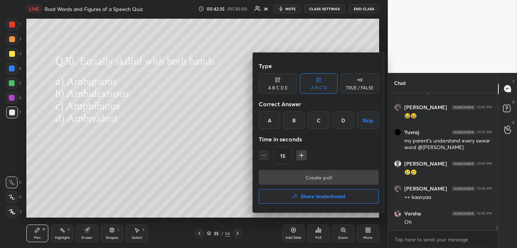
click at [293, 119] on div "B" at bounding box center [294, 120] width 22 height 18
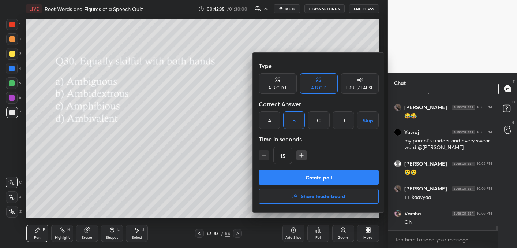
click at [304, 176] on button "Create poll" at bounding box center [319, 177] width 120 height 15
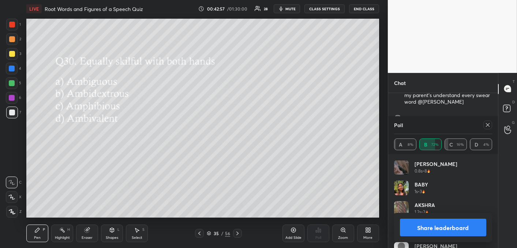
click at [487, 123] on icon at bounding box center [488, 125] width 6 height 6
type textarea "x"
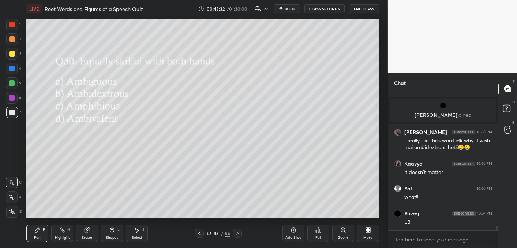
click at [323, 231] on div "Poll" at bounding box center [318, 233] width 22 height 18
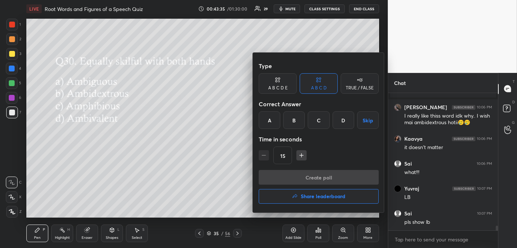
scroll to position [3892, 0]
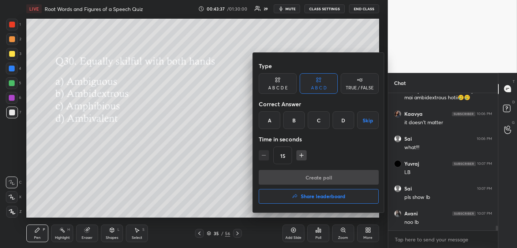
click at [337, 196] on h4 "Share leaderboard" at bounding box center [323, 196] width 45 height 5
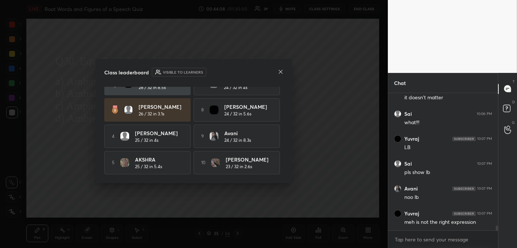
scroll to position [43, 0]
click at [278, 73] on icon at bounding box center [281, 72] width 6 height 6
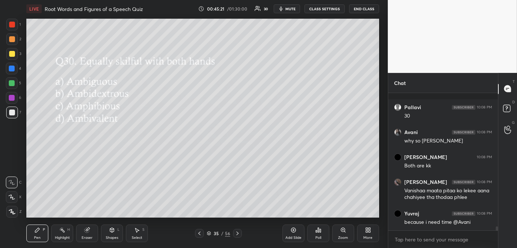
scroll to position [4359, 0]
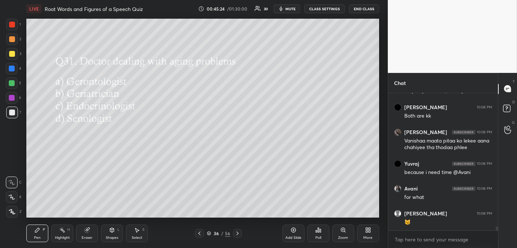
click at [316, 231] on icon at bounding box center [316, 231] width 1 height 2
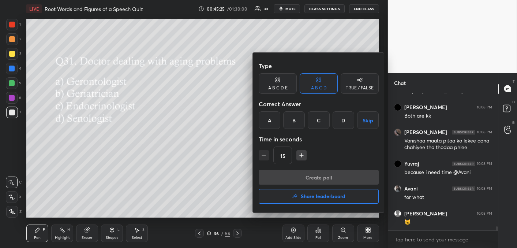
click at [296, 120] on div "B" at bounding box center [294, 120] width 22 height 18
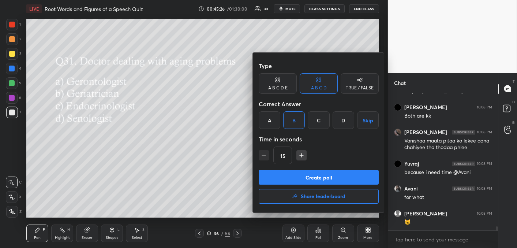
click at [300, 156] on icon "button" at bounding box center [301, 154] width 7 height 7
type input "30"
click at [304, 183] on button "Create poll" at bounding box center [319, 177] width 120 height 15
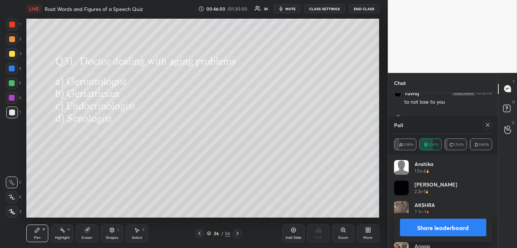
scroll to position [4529, 0]
click at [489, 126] on icon at bounding box center [488, 125] width 4 height 4
type textarea "x"
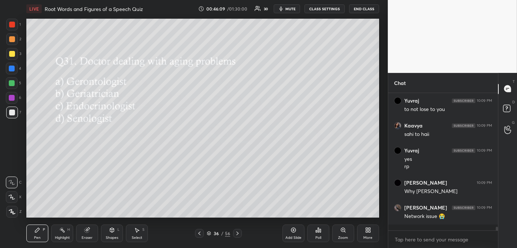
scroll to position [4495, 0]
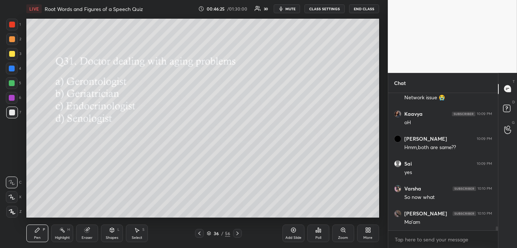
drag, startPoint x: 320, startPoint y: 231, endPoint x: 320, endPoint y: 235, distance: 4.0
click at [320, 234] on div "Poll" at bounding box center [318, 233] width 22 height 18
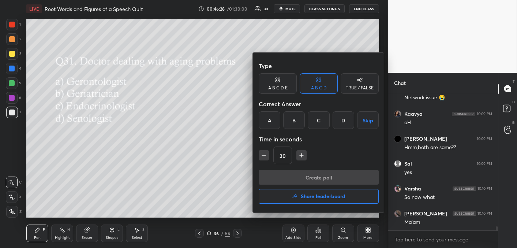
drag, startPoint x: 267, startPoint y: 119, endPoint x: 273, endPoint y: 127, distance: 10.0
click at [267, 121] on div "A" at bounding box center [270, 120] width 22 height 18
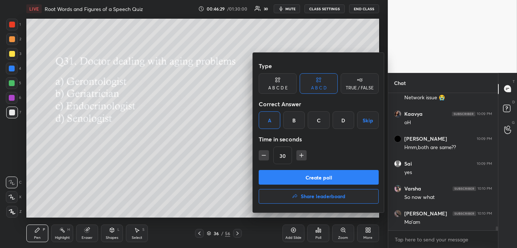
click at [262, 156] on icon "button" at bounding box center [263, 154] width 7 height 7
type input "15"
click at [323, 177] on button "Create poll" at bounding box center [319, 177] width 120 height 15
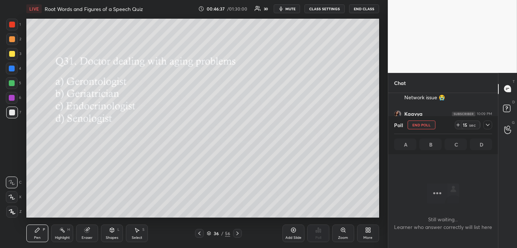
scroll to position [99, 108]
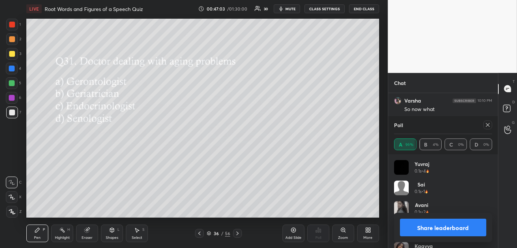
click at [487, 127] on icon at bounding box center [488, 125] width 6 height 6
type textarea "x"
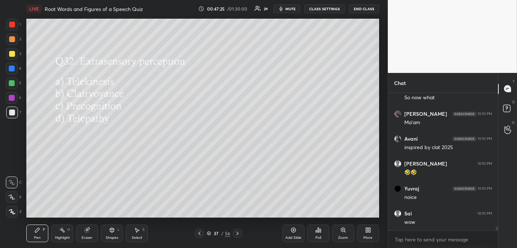
click at [311, 229] on div "Poll" at bounding box center [318, 233] width 22 height 18
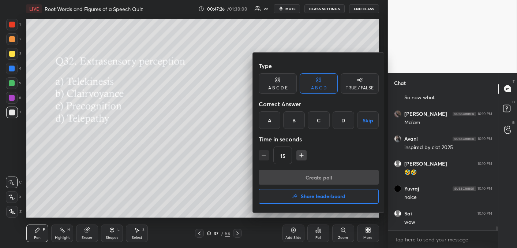
click at [301, 156] on icon "button" at bounding box center [301, 154] width 7 height 7
type input "30"
click at [341, 126] on div "D" at bounding box center [344, 120] width 22 height 18
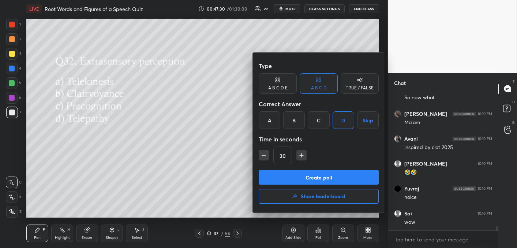
click at [331, 182] on button "Create poll" at bounding box center [319, 177] width 120 height 15
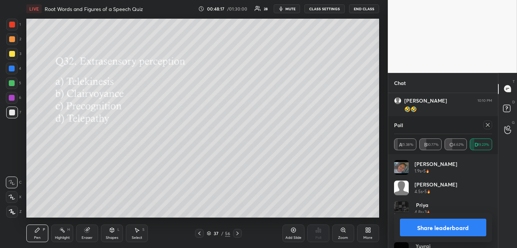
scroll to position [4803, 0]
click at [487, 126] on icon at bounding box center [488, 125] width 6 height 6
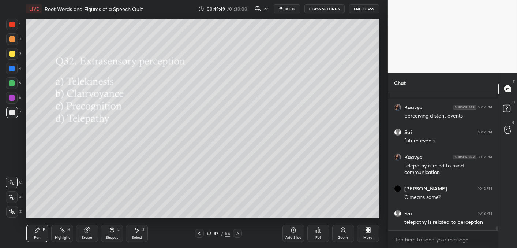
scroll to position [4647, 0]
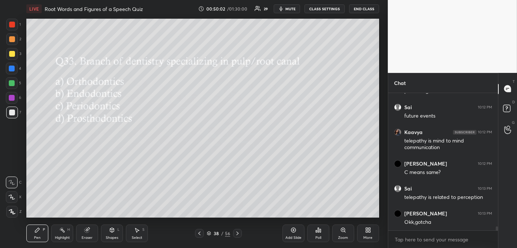
click at [316, 232] on icon at bounding box center [318, 230] width 6 height 6
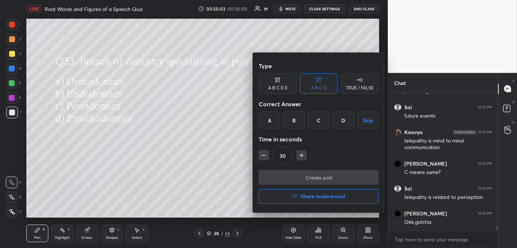
click at [293, 116] on div "B" at bounding box center [294, 120] width 22 height 18
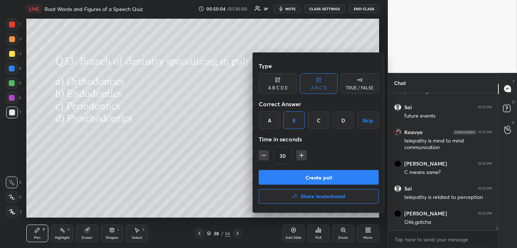
click at [301, 178] on button "Create poll" at bounding box center [319, 177] width 120 height 15
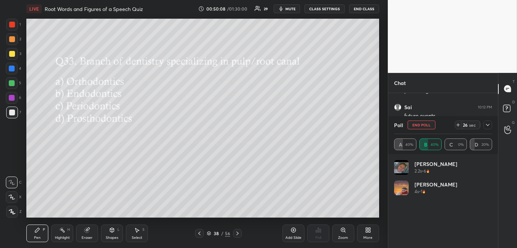
scroll to position [86, 96]
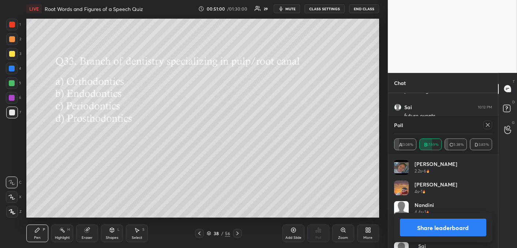
click at [486, 124] on icon at bounding box center [488, 125] width 6 height 6
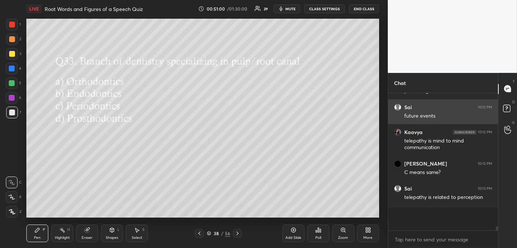
scroll to position [0, 2]
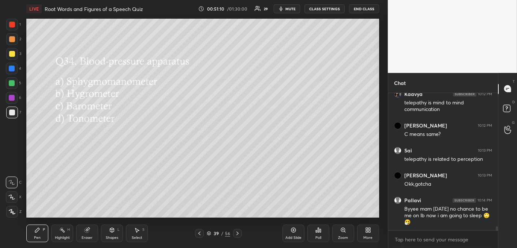
click at [315, 237] on div "Poll" at bounding box center [318, 238] width 6 height 4
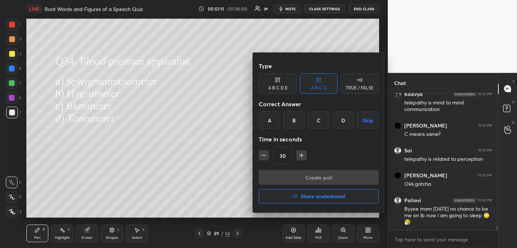
click at [271, 121] on div "A" at bounding box center [270, 120] width 22 height 18
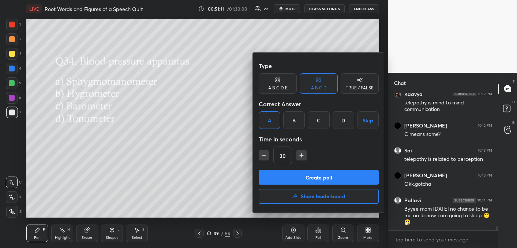
click at [288, 182] on button "Create poll" at bounding box center [319, 177] width 120 height 15
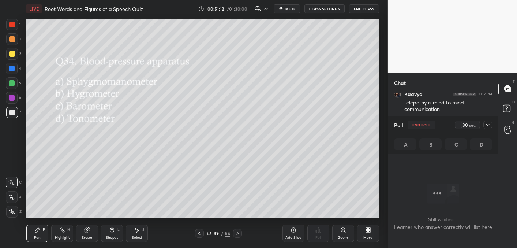
scroll to position [3, 2]
click at [488, 127] on icon at bounding box center [488, 125] width 6 height 6
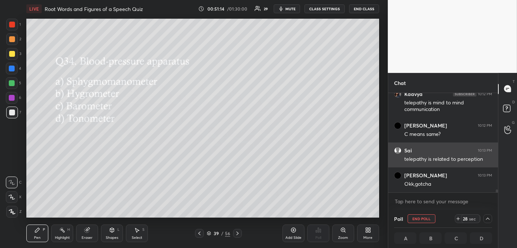
scroll to position [0, 2]
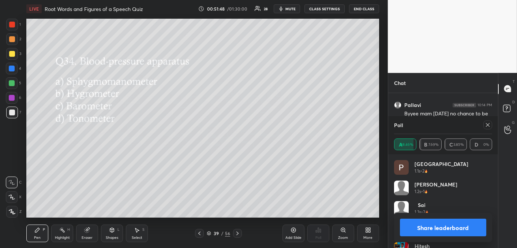
click at [488, 126] on icon at bounding box center [488, 125] width 6 height 6
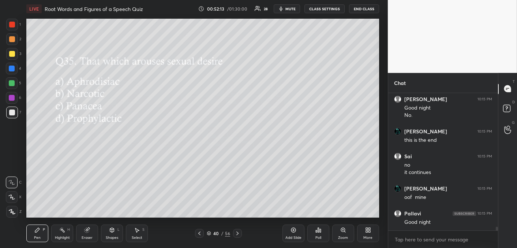
click at [317, 239] on div "Poll" at bounding box center [318, 238] width 6 height 4
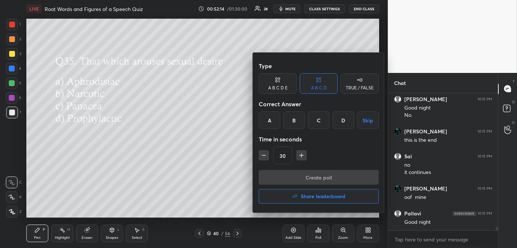
scroll to position [4849, 0]
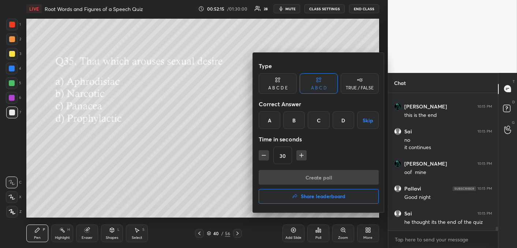
click at [264, 120] on div "A" at bounding box center [270, 120] width 22 height 18
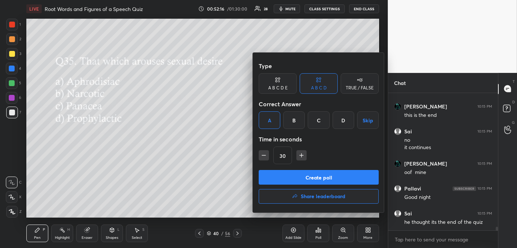
click at [295, 175] on button "Create poll" at bounding box center [319, 177] width 120 height 15
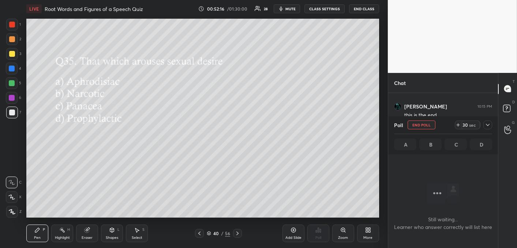
scroll to position [101, 108]
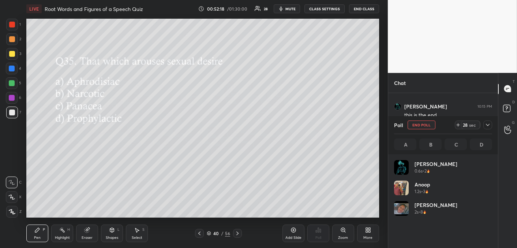
click at [486, 127] on icon at bounding box center [488, 125] width 6 height 6
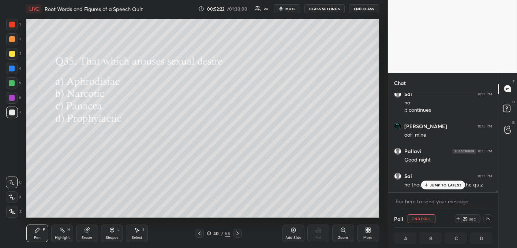
click at [433, 184] on p "JUMP TO LATEST" at bounding box center [445, 185] width 31 height 4
click at [487, 219] on icon at bounding box center [488, 219] width 6 height 6
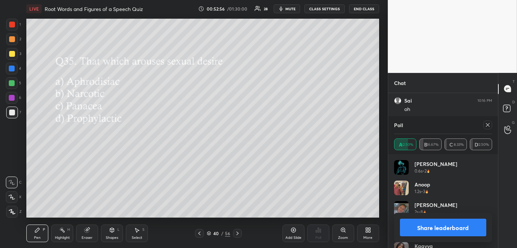
click at [487, 125] on icon at bounding box center [488, 125] width 6 height 6
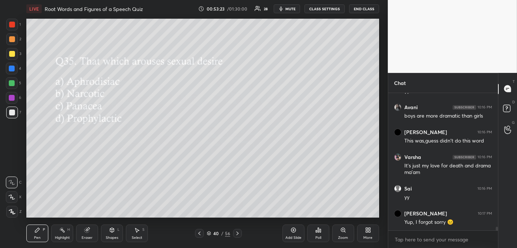
scroll to position [5054, 0]
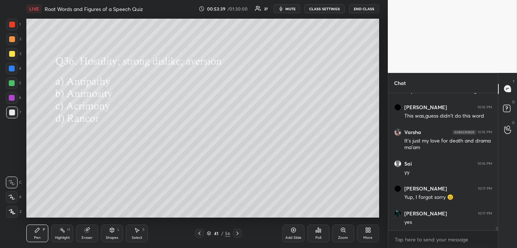
click at [314, 231] on div "Poll" at bounding box center [318, 233] width 22 height 18
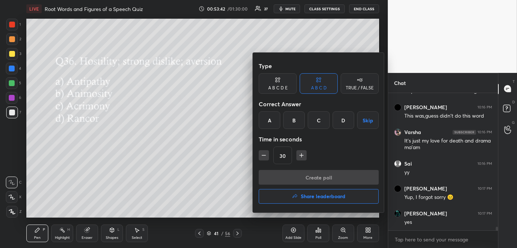
click at [291, 122] on div "B" at bounding box center [294, 120] width 22 height 18
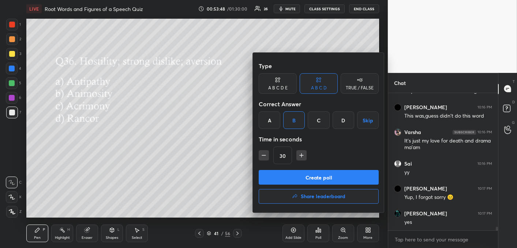
click at [270, 122] on div "A" at bounding box center [270, 120] width 22 height 18
click at [289, 177] on button "Create poll" at bounding box center [319, 177] width 120 height 15
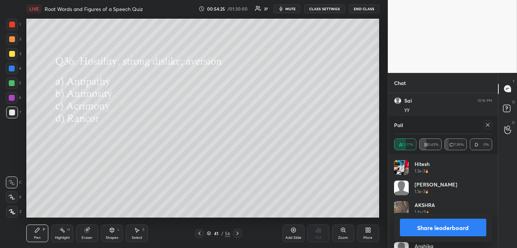
scroll to position [5149, 0]
click at [487, 124] on icon at bounding box center [488, 125] width 4 height 4
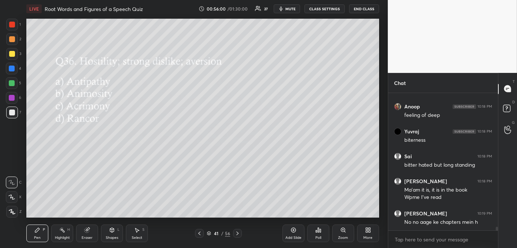
scroll to position [5275, 0]
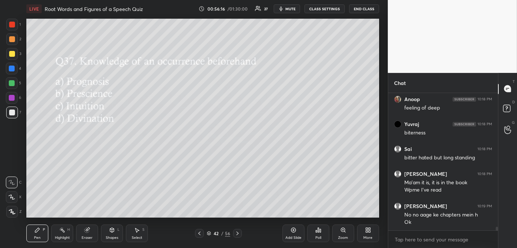
click at [316, 234] on div "Poll" at bounding box center [318, 233] width 22 height 18
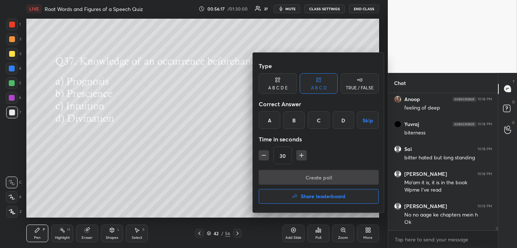
click at [294, 123] on div "B" at bounding box center [294, 120] width 22 height 18
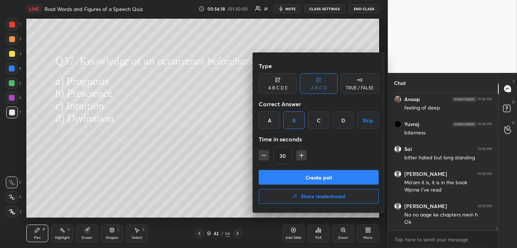
click at [298, 181] on button "Create poll" at bounding box center [319, 177] width 120 height 15
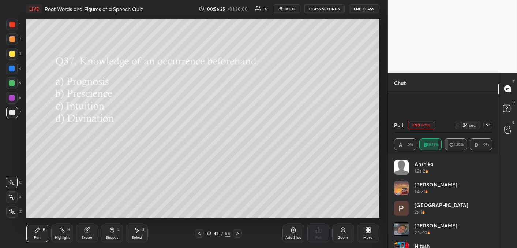
scroll to position [5338, 0]
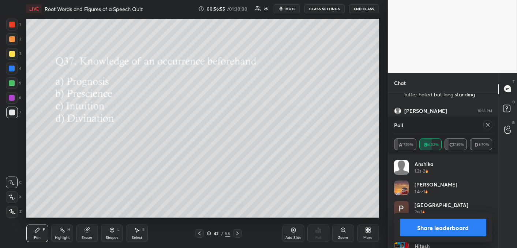
click at [488, 126] on icon at bounding box center [488, 125] width 6 height 6
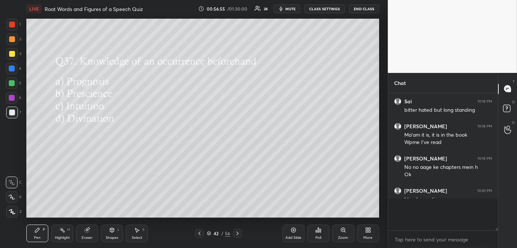
scroll to position [133, 108]
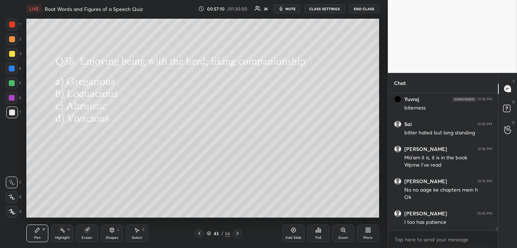
click at [315, 239] on div "Poll" at bounding box center [318, 238] width 6 height 4
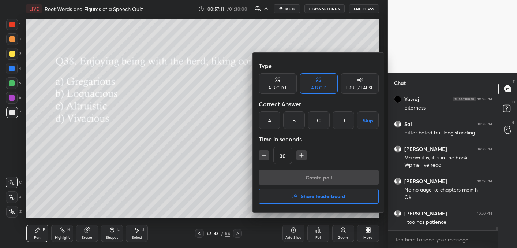
click at [274, 120] on div "A" at bounding box center [270, 120] width 22 height 18
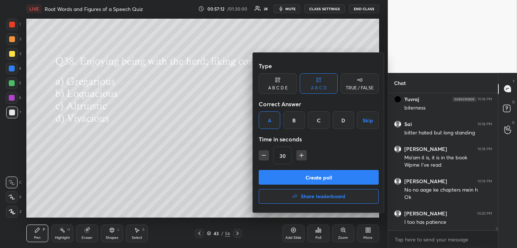
click at [297, 177] on button "Create poll" at bounding box center [319, 177] width 120 height 15
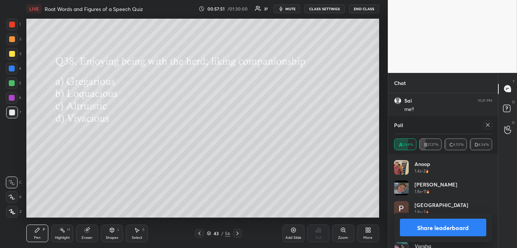
click at [484, 123] on div at bounding box center [487, 124] width 9 height 9
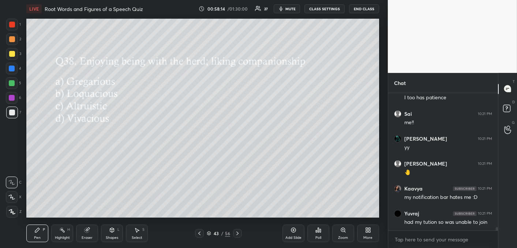
scroll to position [5449, 0]
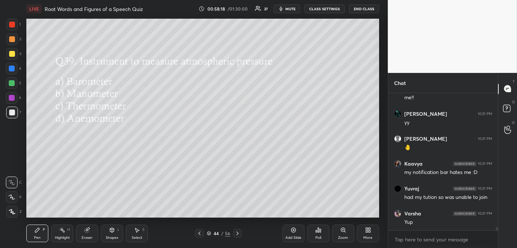
click at [316, 229] on icon at bounding box center [318, 230] width 6 height 6
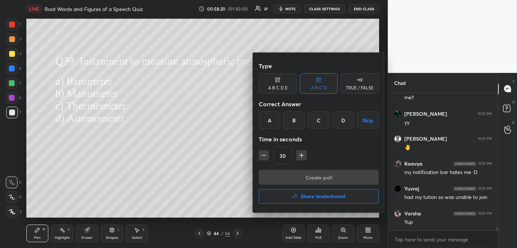
scroll to position [5456, 0]
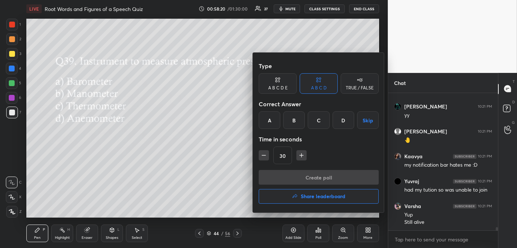
click at [267, 120] on div "A" at bounding box center [270, 120] width 22 height 18
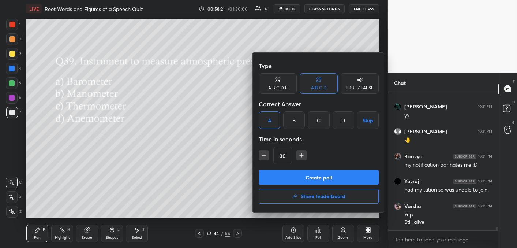
click at [289, 171] on button "Create poll" at bounding box center [319, 177] width 120 height 15
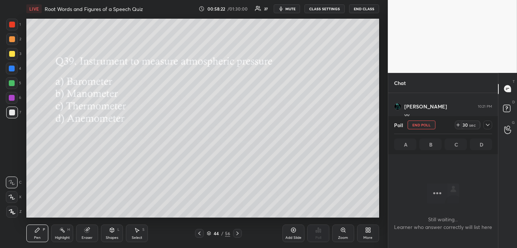
scroll to position [3, 2]
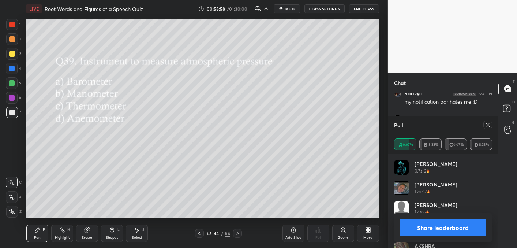
click at [487, 124] on icon at bounding box center [488, 125] width 6 height 6
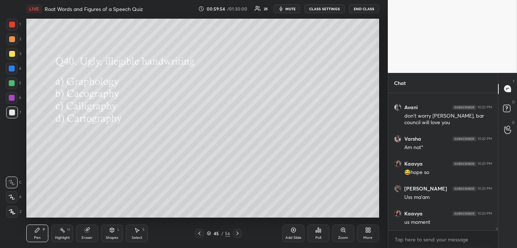
scroll to position [5657, 0]
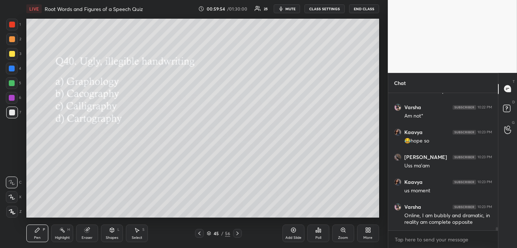
click at [317, 237] on div "Poll" at bounding box center [318, 238] width 6 height 4
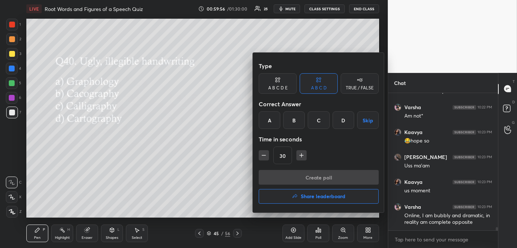
click at [317, 122] on div "C" at bounding box center [319, 120] width 22 height 18
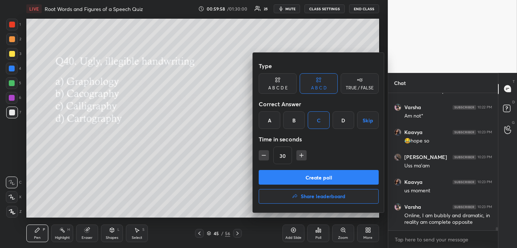
click at [311, 167] on div "Type A B C D E A B C D TRUE / FALSE Correct Answer A B C D Skip Time in seconds…" at bounding box center [319, 114] width 120 height 111
click at [309, 176] on button "Create poll" at bounding box center [319, 177] width 120 height 15
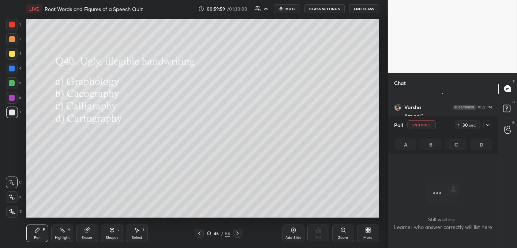
scroll to position [3, 2]
click at [415, 126] on button "End Poll" at bounding box center [422, 124] width 28 height 9
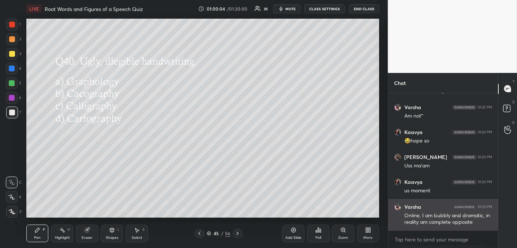
scroll to position [5682, 0]
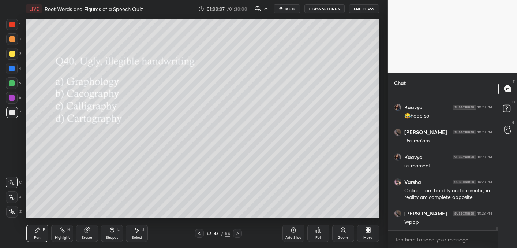
click at [316, 236] on div "Poll" at bounding box center [318, 238] width 6 height 4
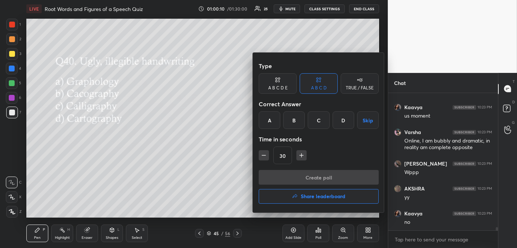
scroll to position [5757, 0]
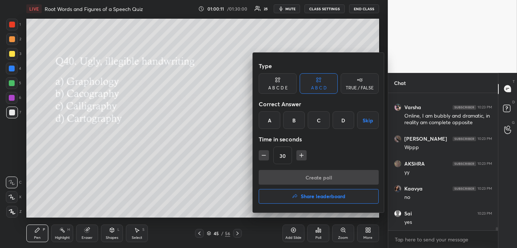
click at [294, 127] on div "B" at bounding box center [294, 120] width 22 height 18
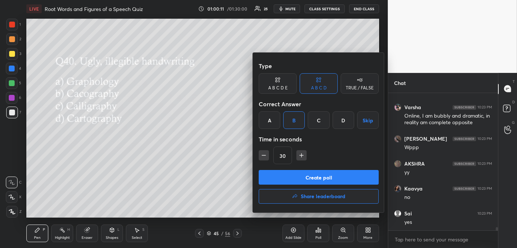
scroll to position [5782, 0]
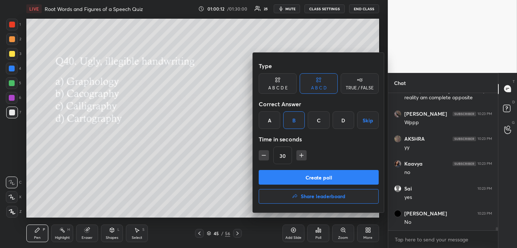
click at [301, 179] on button "Create poll" at bounding box center [319, 177] width 120 height 15
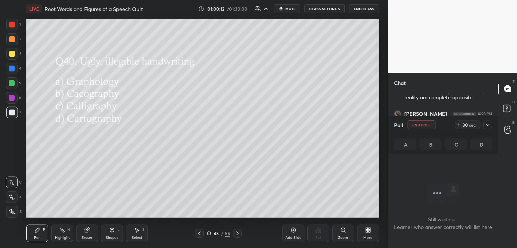
scroll to position [38, 108]
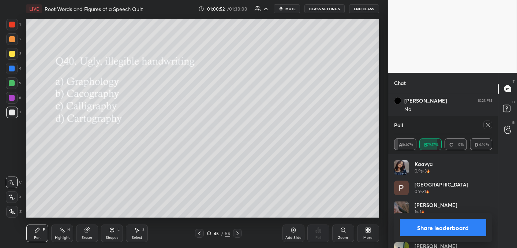
click at [489, 126] on icon at bounding box center [488, 125] width 4 height 4
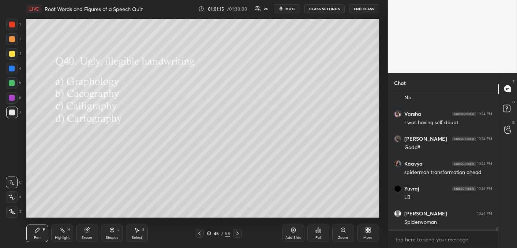
click at [318, 236] on div "Poll" at bounding box center [318, 238] width 6 height 4
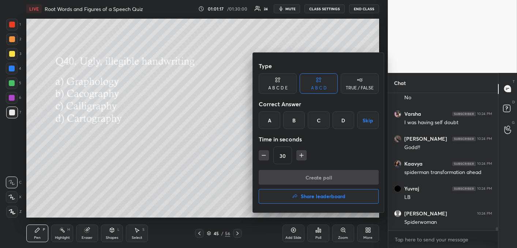
click at [270, 196] on button "Share leaderboard" at bounding box center [319, 196] width 120 height 15
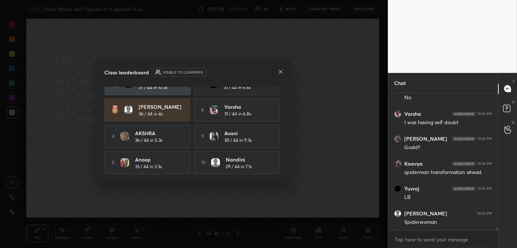
scroll to position [5938, 0]
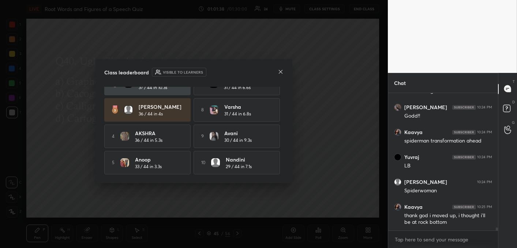
click at [278, 72] on icon at bounding box center [281, 72] width 6 height 6
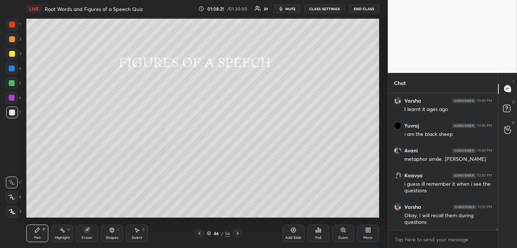
scroll to position [7010, 0]
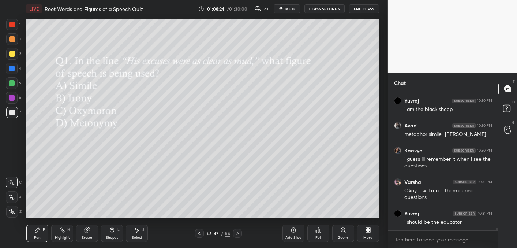
click at [317, 232] on icon at bounding box center [318, 230] width 6 height 6
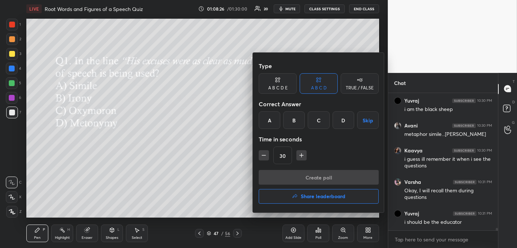
click at [272, 124] on div "A" at bounding box center [270, 120] width 22 height 18
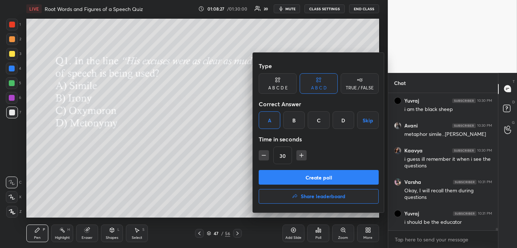
click at [284, 180] on button "Create poll" at bounding box center [319, 177] width 120 height 15
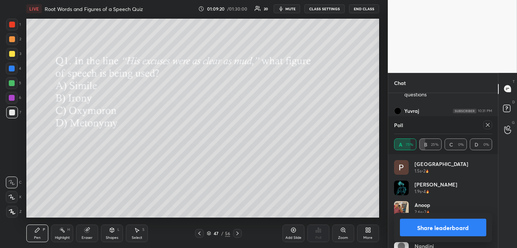
scroll to position [7138, 0]
click at [486, 126] on icon at bounding box center [488, 125] width 4 height 4
type textarea "x"
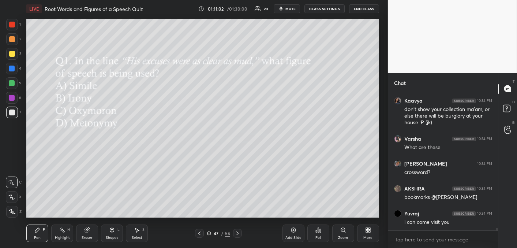
scroll to position [7412, 0]
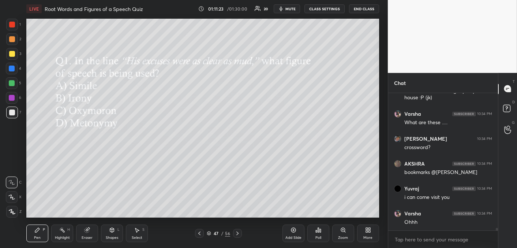
click at [319, 233] on div "Poll" at bounding box center [318, 233] width 22 height 18
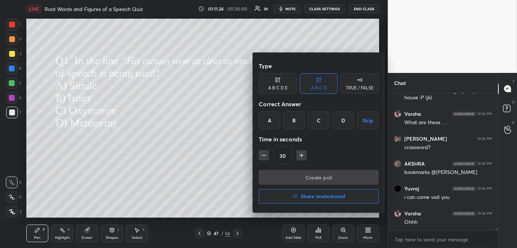
click at [265, 157] on icon "button" at bounding box center [263, 154] width 7 height 7
type input "15"
click at [296, 123] on div "B" at bounding box center [294, 120] width 22 height 18
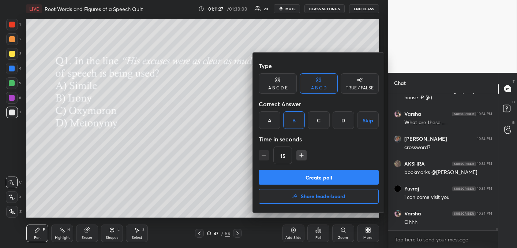
click at [287, 179] on button "Create poll" at bounding box center [319, 177] width 120 height 15
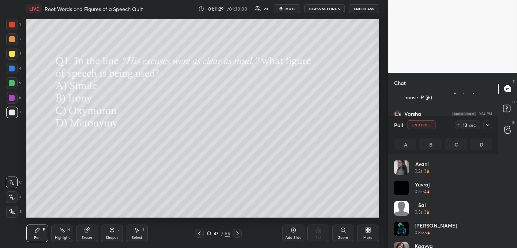
scroll to position [86, 96]
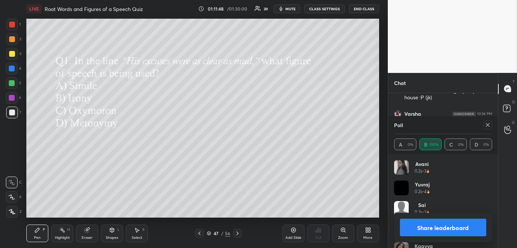
click at [490, 123] on icon at bounding box center [488, 125] width 6 height 6
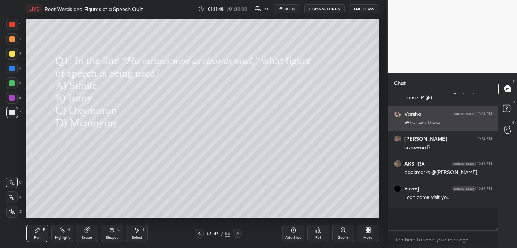
scroll to position [3, 2]
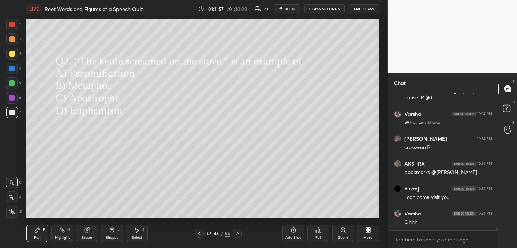
click at [318, 233] on div "Poll" at bounding box center [318, 233] width 22 height 18
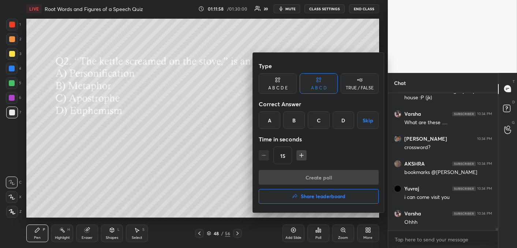
click at [273, 119] on div "A" at bounding box center [270, 120] width 22 height 18
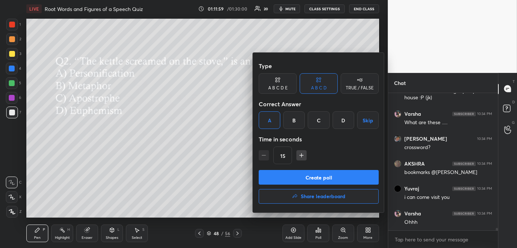
click at [293, 180] on button "Create poll" at bounding box center [319, 177] width 120 height 15
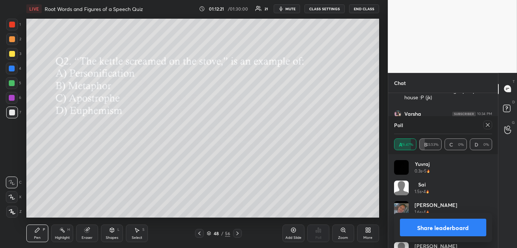
click at [487, 125] on icon at bounding box center [488, 125] width 6 height 6
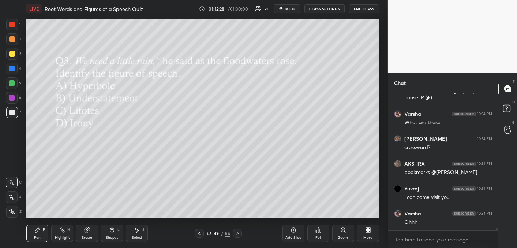
click at [318, 234] on div "Poll" at bounding box center [318, 233] width 22 height 18
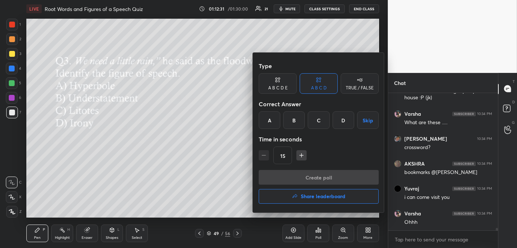
click at [203, 158] on div at bounding box center [258, 124] width 517 height 248
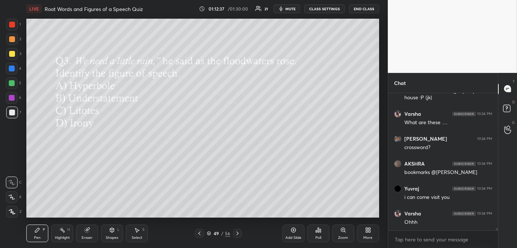
click at [315, 231] on div "Poll" at bounding box center [318, 233] width 22 height 18
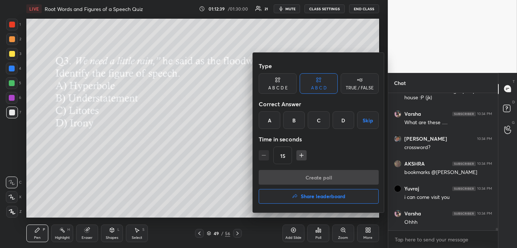
click at [345, 121] on div "D" at bounding box center [344, 120] width 22 height 18
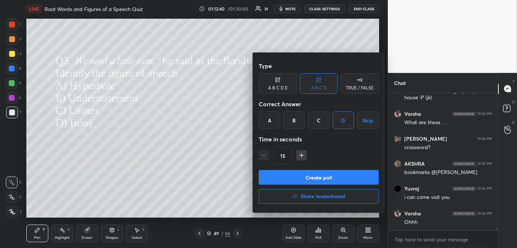
click at [342, 180] on button "Create poll" at bounding box center [319, 177] width 120 height 15
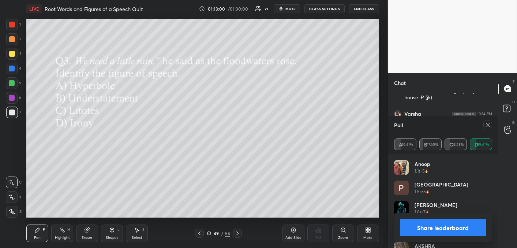
click at [488, 127] on icon at bounding box center [488, 125] width 6 height 6
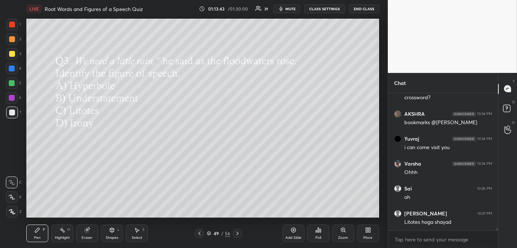
scroll to position [7469, 0]
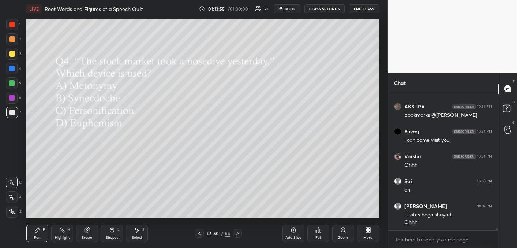
click at [317, 233] on div "Poll" at bounding box center [318, 233] width 22 height 18
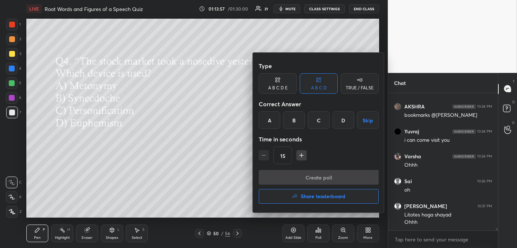
click at [316, 119] on div "C" at bounding box center [319, 120] width 22 height 18
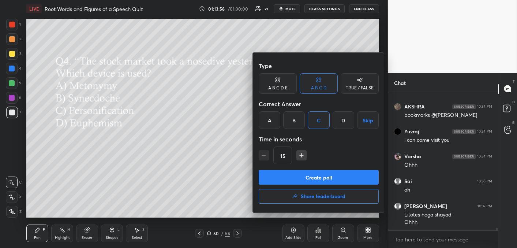
click at [316, 174] on button "Create poll" at bounding box center [319, 177] width 120 height 15
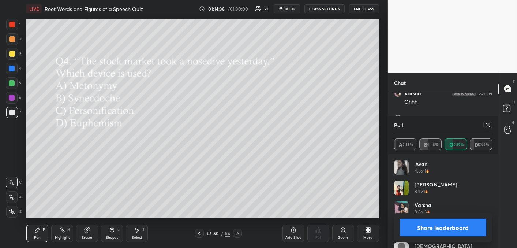
scroll to position [7556, 0]
click at [488, 126] on icon at bounding box center [488, 125] width 6 height 6
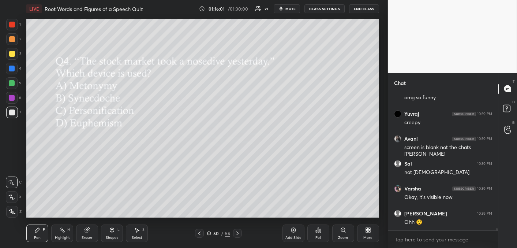
scroll to position [7941, 0]
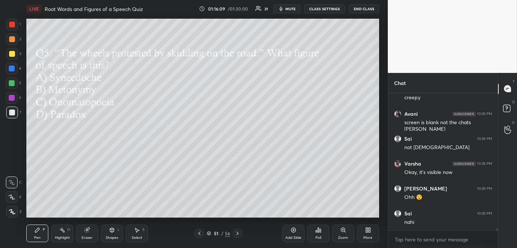
click at [317, 231] on icon at bounding box center [318, 230] width 6 height 6
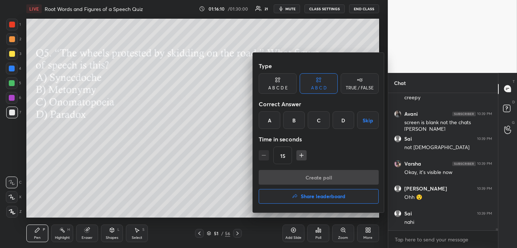
click at [272, 118] on div "A" at bounding box center [270, 120] width 22 height 18
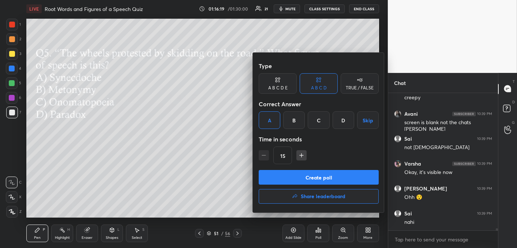
click at [317, 179] on button "Create poll" at bounding box center [319, 177] width 120 height 15
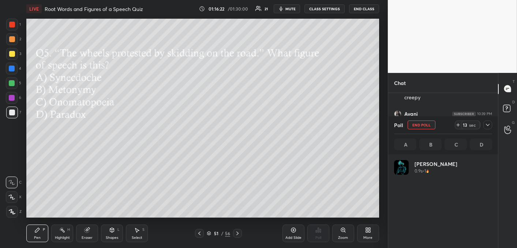
scroll to position [86, 96]
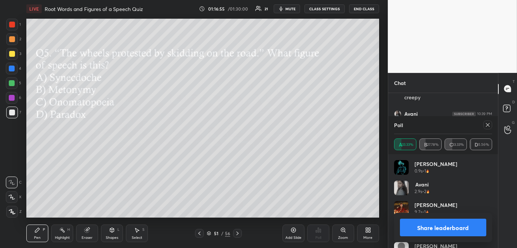
click at [387, 105] on div "1 2 3 4 5 6 7 C X Z C X Z E E Erase all H H LIVE Root Words and Figures of a Sp…" at bounding box center [194, 124] width 388 height 248
click at [488, 126] on icon at bounding box center [488, 125] width 6 height 6
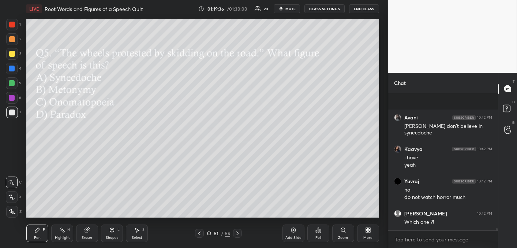
scroll to position [8325, 0]
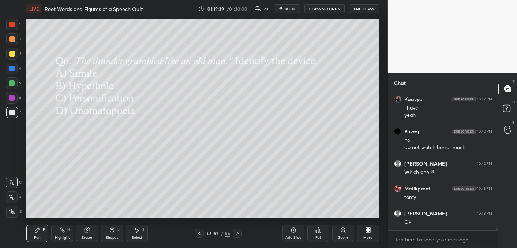
click at [319, 233] on div "Poll" at bounding box center [318, 233] width 22 height 18
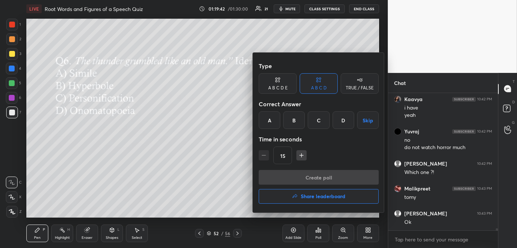
click at [269, 123] on div "A" at bounding box center [270, 120] width 22 height 18
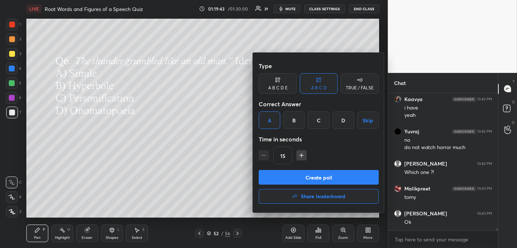
click at [290, 176] on button "Create poll" at bounding box center [319, 177] width 120 height 15
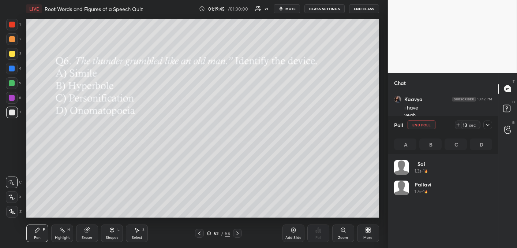
scroll to position [86, 96]
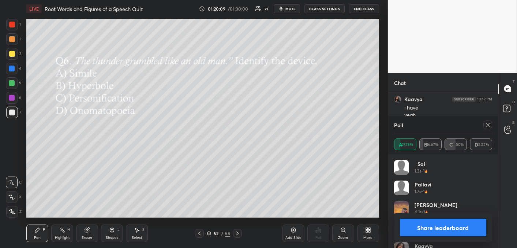
click at [487, 127] on icon at bounding box center [488, 125] width 6 height 6
type textarea "x"
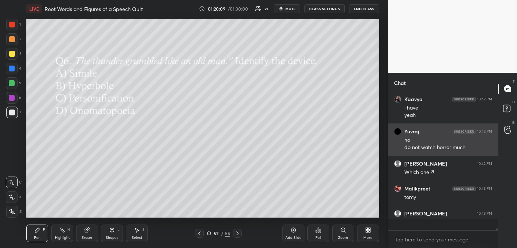
scroll to position [70, 108]
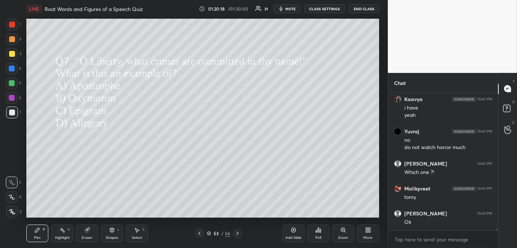
click at [315, 235] on div "Poll" at bounding box center [318, 233] width 22 height 18
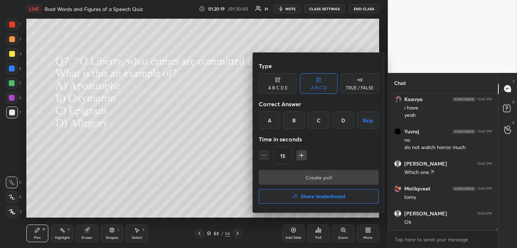
click at [300, 156] on icon "button" at bounding box center [301, 154] width 7 height 7
type input "30"
click at [275, 129] on div "Type A B C D E A B C D TRUE / FALSE Correct Answer A B C D Skip Time in seconds…" at bounding box center [319, 114] width 120 height 111
click at [269, 117] on div "A" at bounding box center [270, 120] width 22 height 18
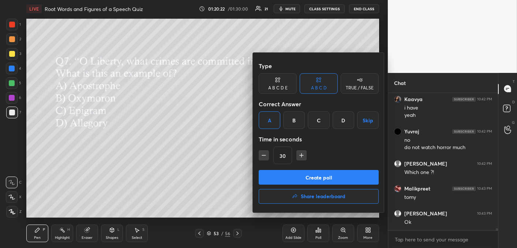
click at [289, 180] on button "Create poll" at bounding box center [319, 177] width 120 height 15
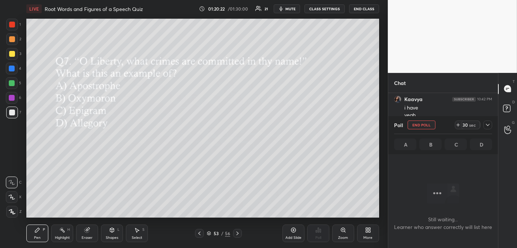
scroll to position [62, 108]
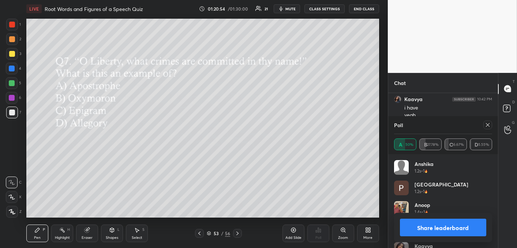
click at [487, 127] on icon at bounding box center [488, 125] width 6 height 6
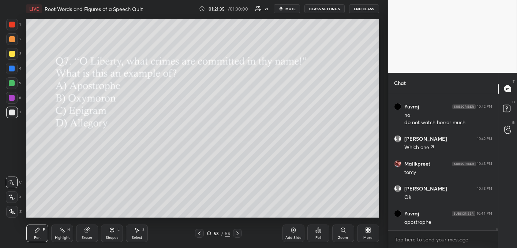
scroll to position [8375, 0]
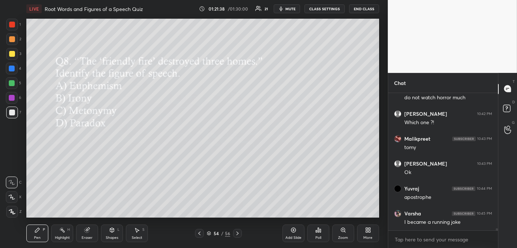
click at [321, 232] on icon at bounding box center [318, 230] width 6 height 6
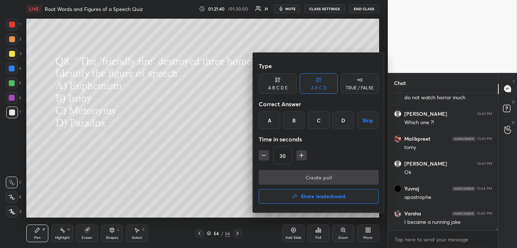
click at [270, 121] on div "A" at bounding box center [270, 120] width 22 height 18
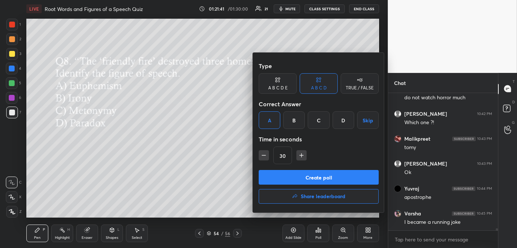
click at [284, 181] on button "Create poll" at bounding box center [319, 177] width 120 height 15
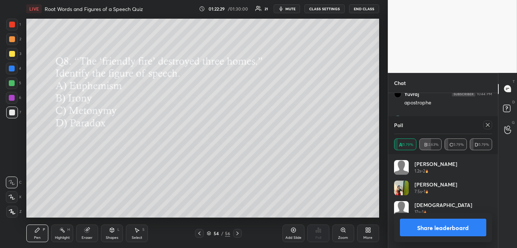
scroll to position [8494, 0]
click at [485, 125] on div at bounding box center [487, 124] width 9 height 9
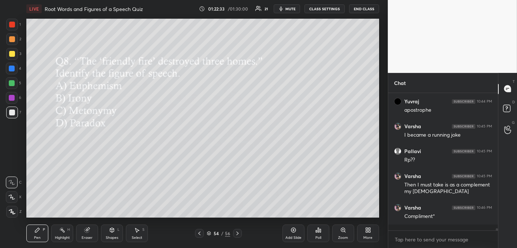
scroll to position [72, 108]
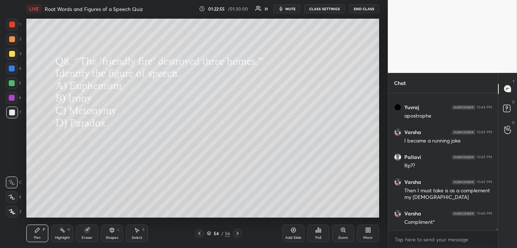
click at [307, 223] on div "Add Slide Poll Zoom More" at bounding box center [330, 233] width 97 height 41
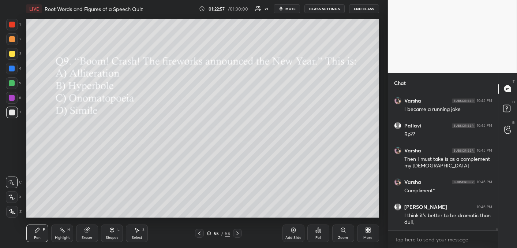
click at [319, 236] on div "Poll" at bounding box center [318, 238] width 6 height 4
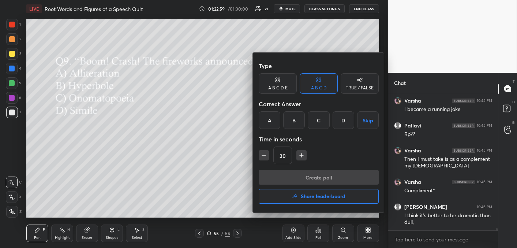
click at [314, 128] on div "C" at bounding box center [319, 120] width 22 height 18
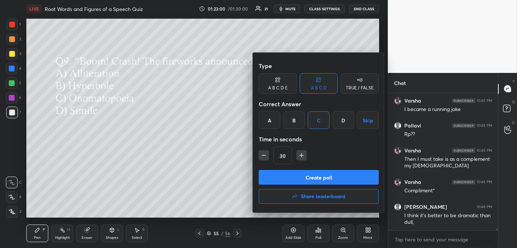
click at [313, 177] on button "Create poll" at bounding box center [319, 177] width 120 height 15
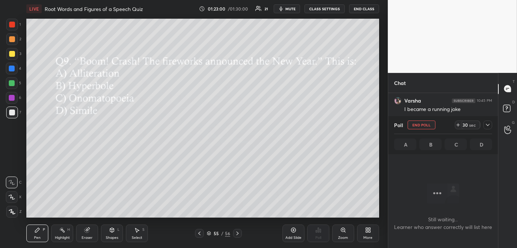
scroll to position [36, 108]
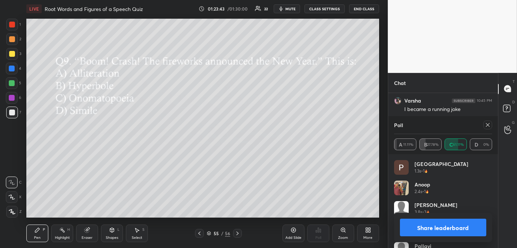
click at [487, 123] on icon at bounding box center [488, 125] width 6 height 6
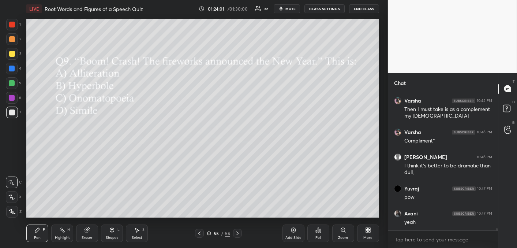
scroll to position [8562, 0]
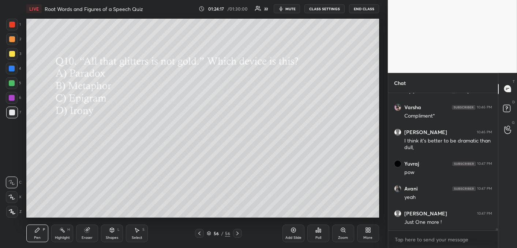
click at [318, 234] on div "Poll" at bounding box center [318, 233] width 22 height 18
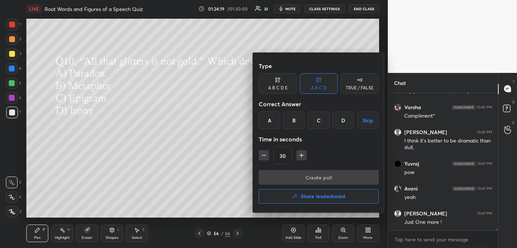
click at [316, 124] on div "C" at bounding box center [319, 120] width 22 height 18
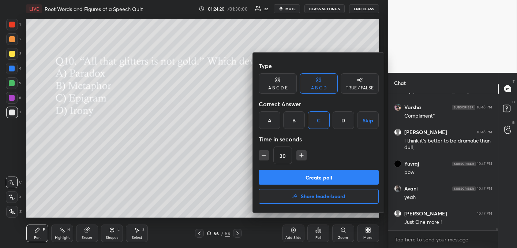
click at [321, 176] on button "Create poll" at bounding box center [319, 177] width 120 height 15
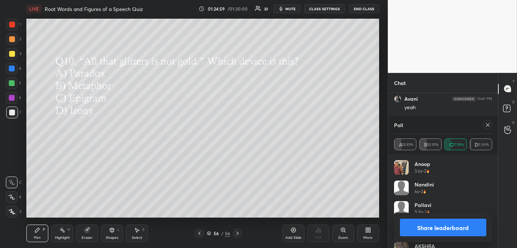
scroll to position [7428, 0]
click at [492, 121] on div "Poll A 33.33% B 33.33% C 27.78% D 5.56%" at bounding box center [443, 135] width 110 height 38
click at [489, 127] on div "Poll" at bounding box center [443, 125] width 98 height 18
click at [487, 127] on icon at bounding box center [488, 125] width 6 height 6
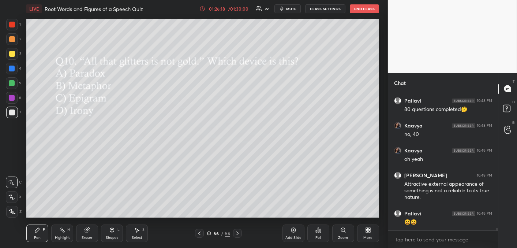
scroll to position [7503, 0]
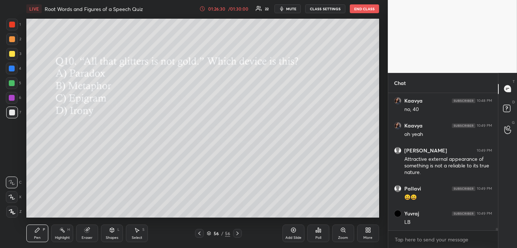
click at [314, 231] on div "Poll" at bounding box center [318, 233] width 22 height 18
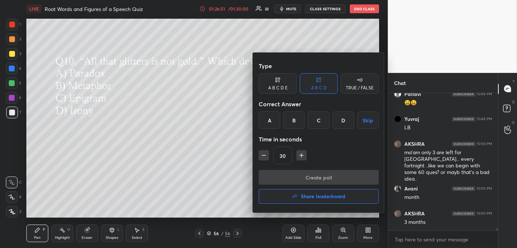
scroll to position [7622, 0]
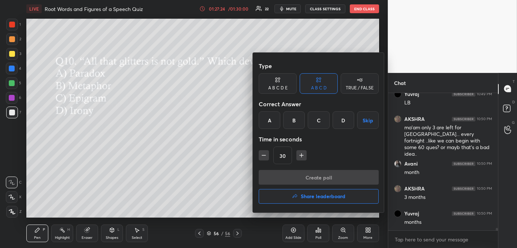
click at [288, 199] on button "Share leaderboard" at bounding box center [319, 196] width 120 height 15
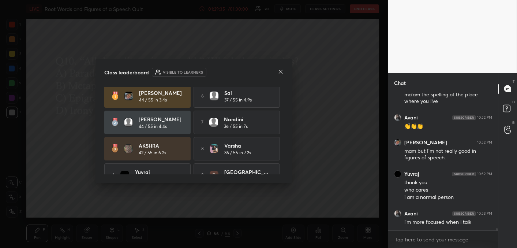
scroll to position [44, 0]
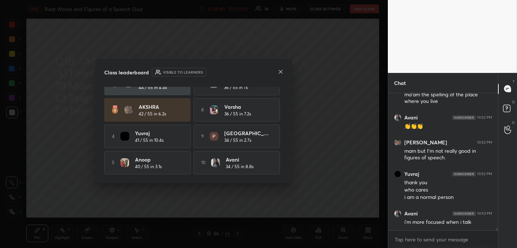
click at [281, 74] on icon at bounding box center [281, 72] width 6 height 6
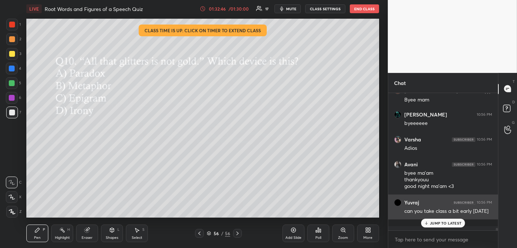
scroll to position [8585, 0]
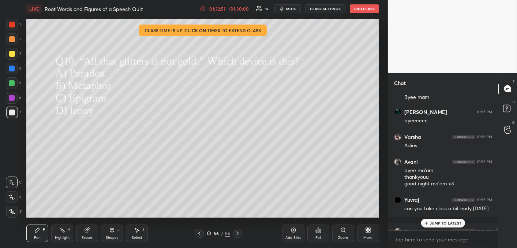
click at [442, 222] on p "JUMP TO LATEST" at bounding box center [445, 223] width 31 height 4
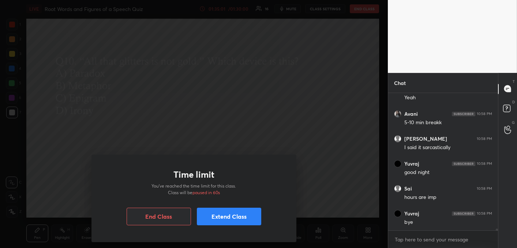
scroll to position [9497, 0]
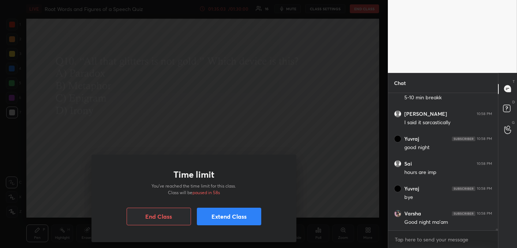
click at [245, 215] on button "Extend Class" at bounding box center [229, 216] width 64 height 18
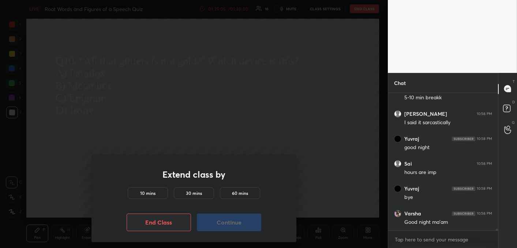
click at [138, 196] on div "10 mins" at bounding box center [148, 193] width 40 height 12
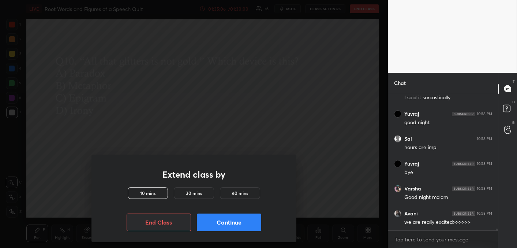
click at [237, 222] on button "Continue" at bounding box center [229, 222] width 64 height 18
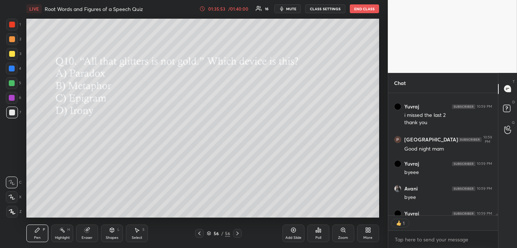
scroll to position [9750, 0]
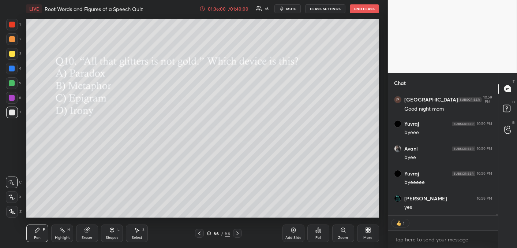
type textarea "x"
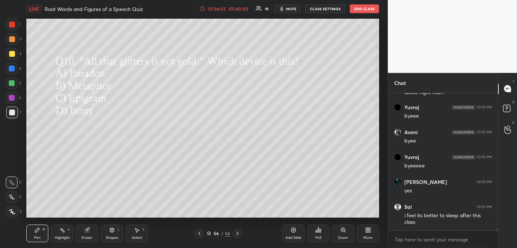
scroll to position [9791, 0]
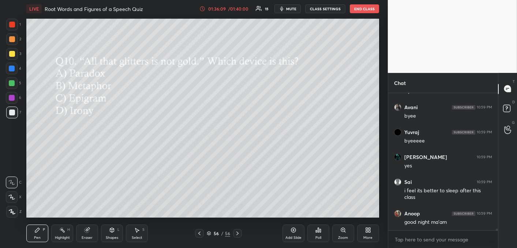
click at [362, 8] on button "End Class" at bounding box center [364, 8] width 29 height 9
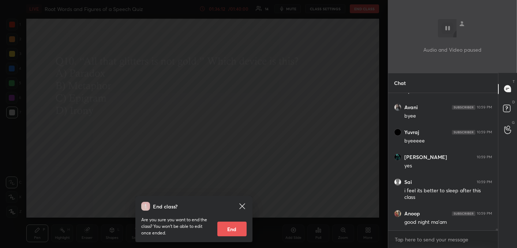
scroll to position [9816, 0]
